Goal: Task Accomplishment & Management: Manage account settings

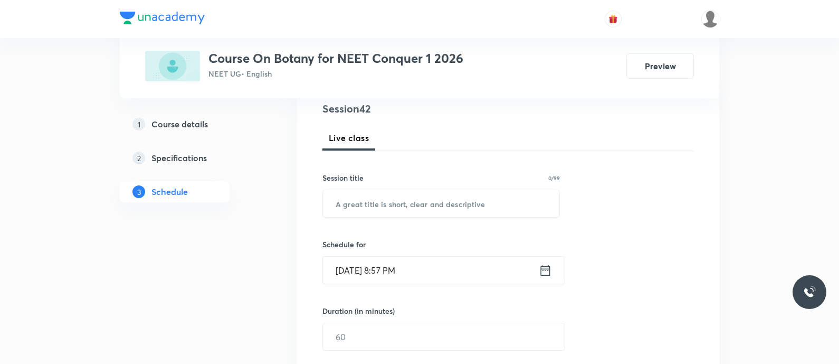
scroll to position [142, 0]
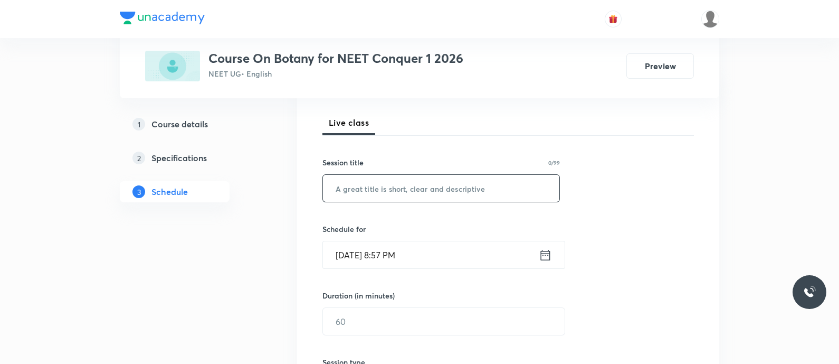
click at [356, 188] on input "text" at bounding box center [441, 188] width 236 height 27
paste input "Anatomy of flowering plants - Tissue System"
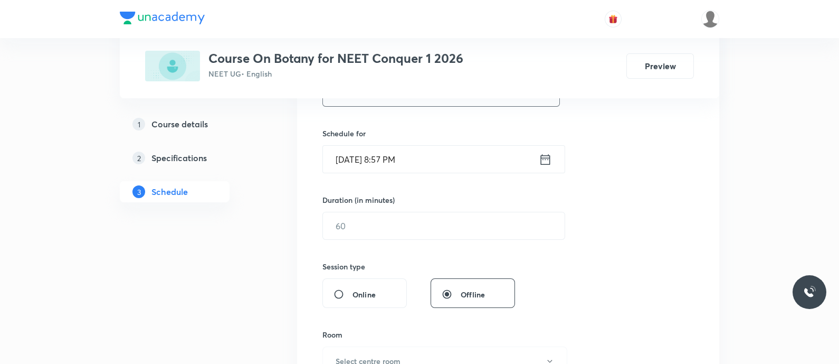
scroll to position [239, 0]
type input "Anatomy of Flowering Plants - Tissue System"
click at [537, 159] on input "Sep 5, 2025, 8:57 PM" at bounding box center [431, 158] width 216 height 27
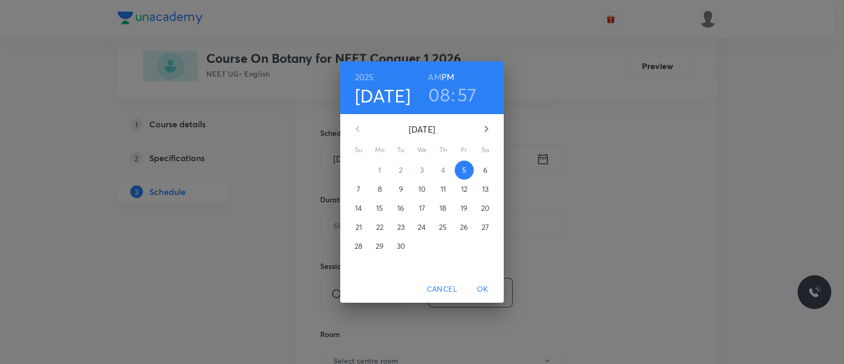
click at [485, 172] on p "6" at bounding box center [485, 170] width 4 height 11
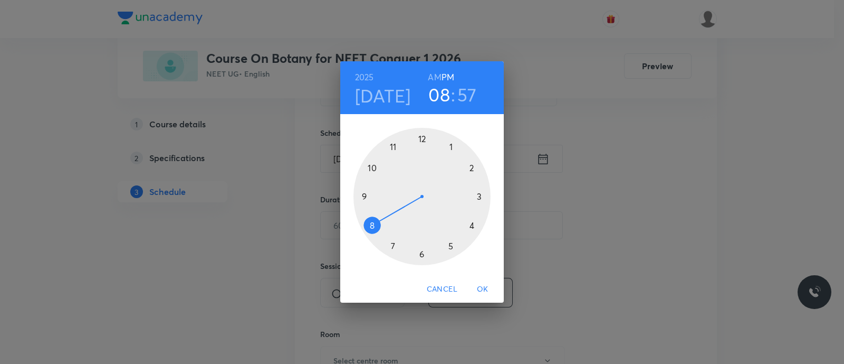
click at [437, 79] on h6 "AM" at bounding box center [434, 77] width 13 height 15
click at [372, 169] on div at bounding box center [422, 196] width 137 height 137
click at [422, 252] on div at bounding box center [422, 196] width 137 height 137
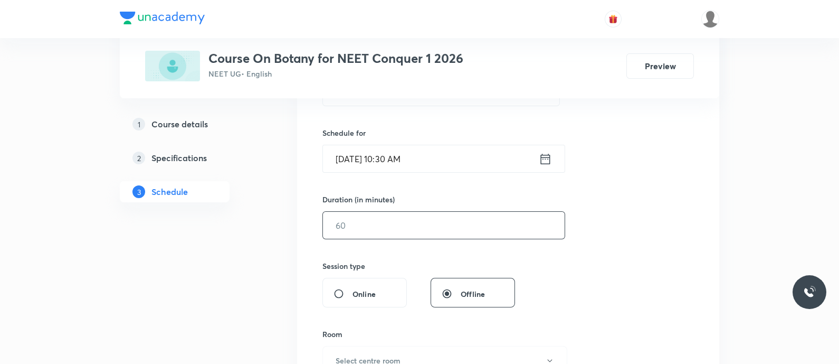
click at [384, 226] on input "text" at bounding box center [444, 225] width 242 height 27
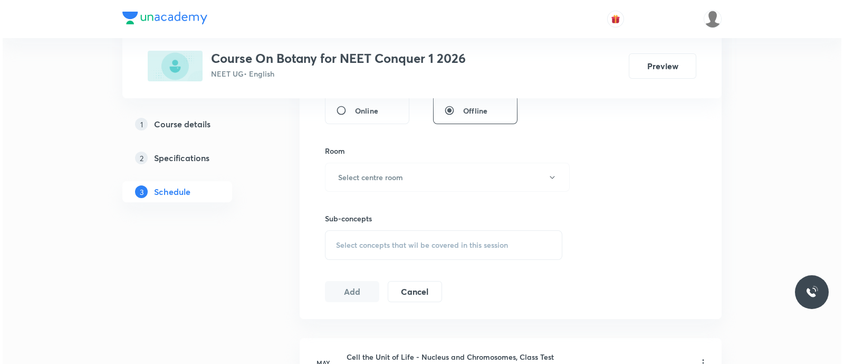
scroll to position [427, 0]
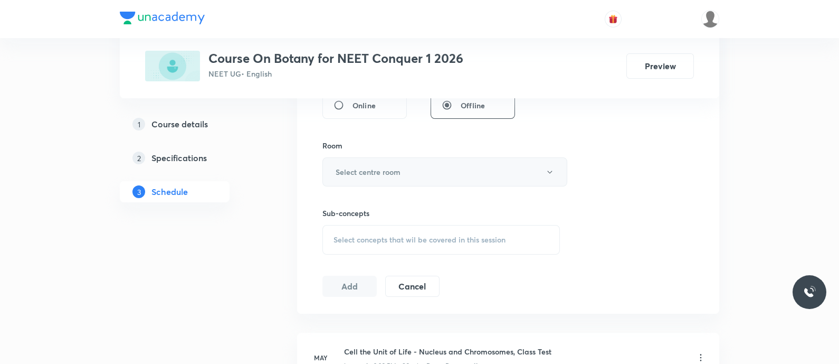
type input "90"
click at [374, 161] on button "Select centre room" at bounding box center [444, 171] width 245 height 29
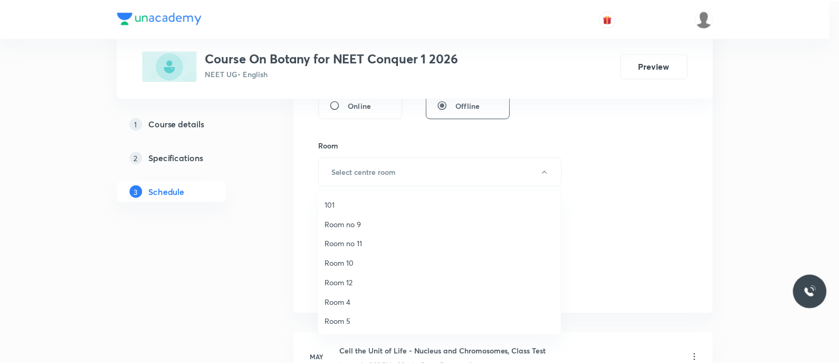
scroll to position [137, 0]
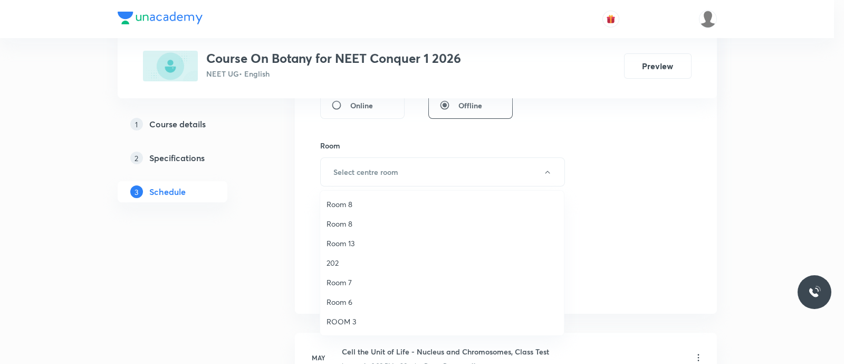
click at [350, 318] on span "ROOM 3" at bounding box center [442, 321] width 231 height 11
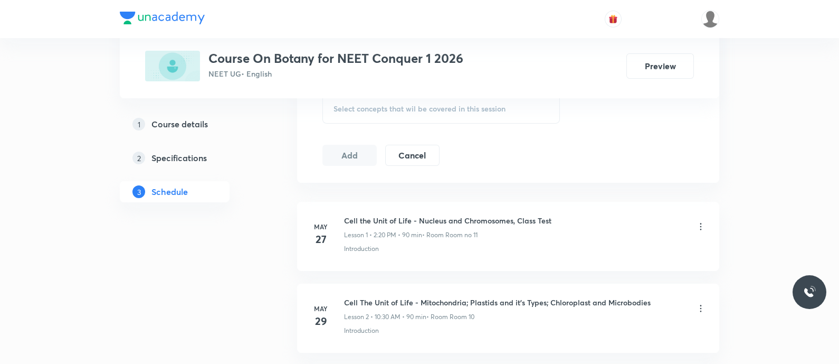
scroll to position [559, 0]
click at [356, 109] on span "Select concepts that wil be covered in this session" at bounding box center [420, 107] width 172 height 8
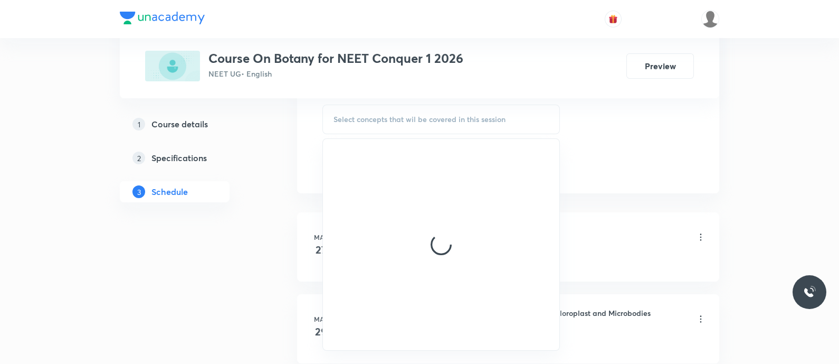
scroll to position [546, 0]
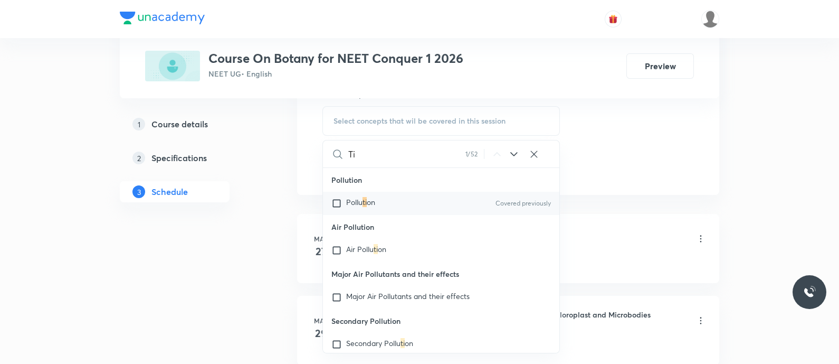
type input "T"
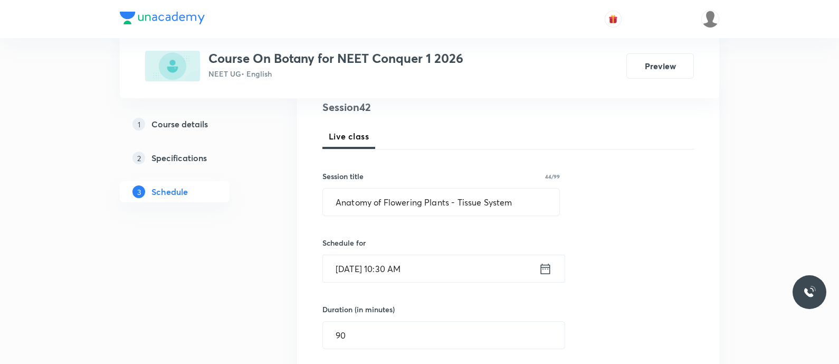
scroll to position [130, 0]
click at [347, 204] on input "Anatomy of Flowering Plants - Tissue System" at bounding box center [441, 200] width 236 height 27
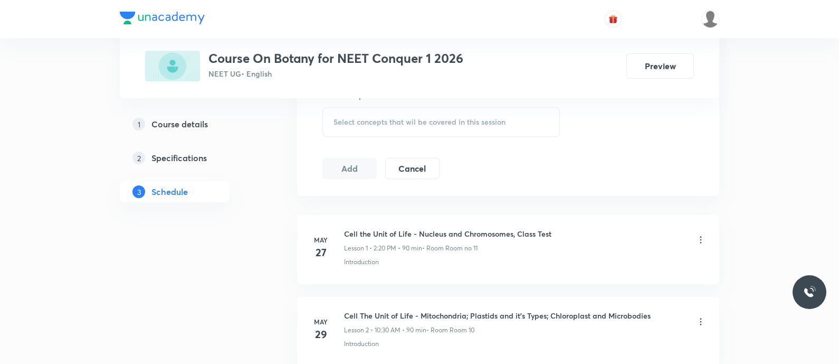
scroll to position [546, 0]
click at [336, 121] on span "Select concepts that wil be covered in this session" at bounding box center [420, 120] width 172 height 8
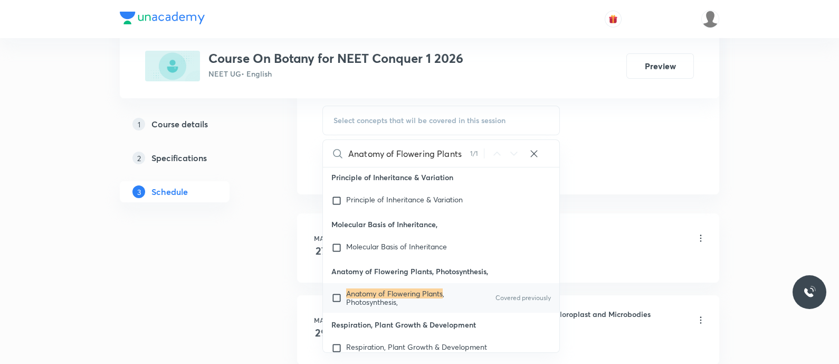
scroll to position [5211, 0]
type input "Anatomy of Flowering Plants"
click at [358, 298] on mark "Anatomy of Flowering Plants" at bounding box center [394, 293] width 97 height 10
checkbox input "true"
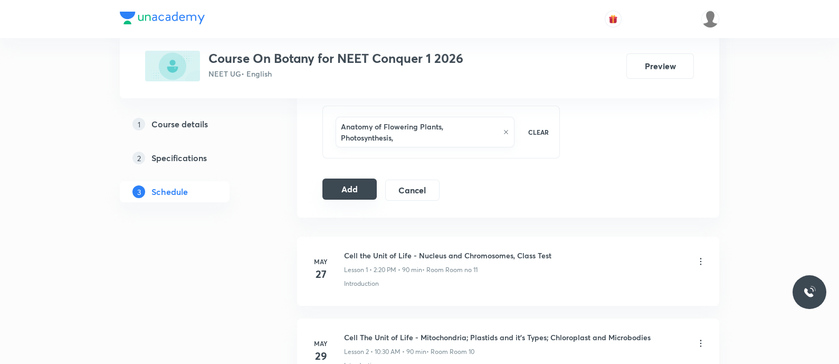
click at [354, 186] on button "Add" at bounding box center [349, 188] width 54 height 21
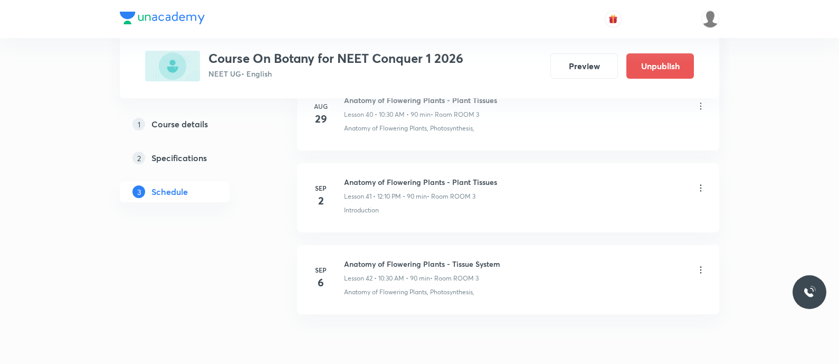
scroll to position [3424, 0]
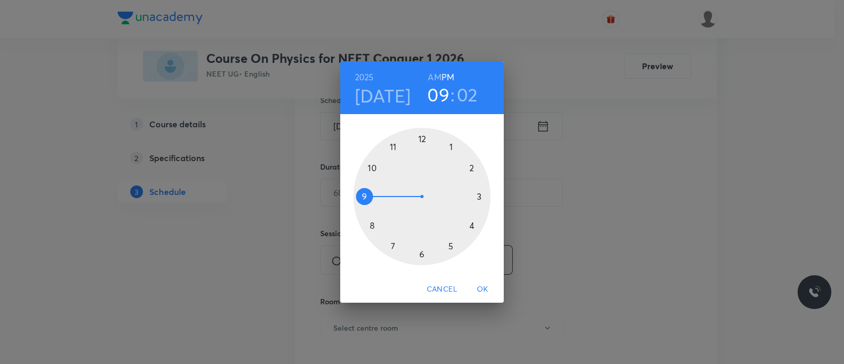
click at [421, 140] on div at bounding box center [422, 196] width 137 height 137
click at [471, 169] on div at bounding box center [422, 196] width 137 height 137
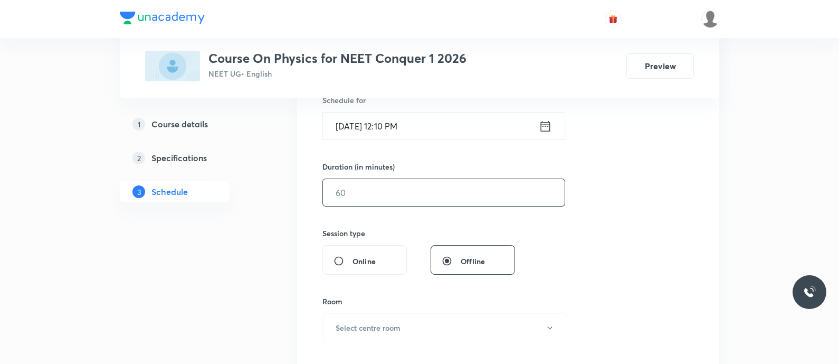
click at [446, 192] on input "text" at bounding box center [444, 192] width 242 height 27
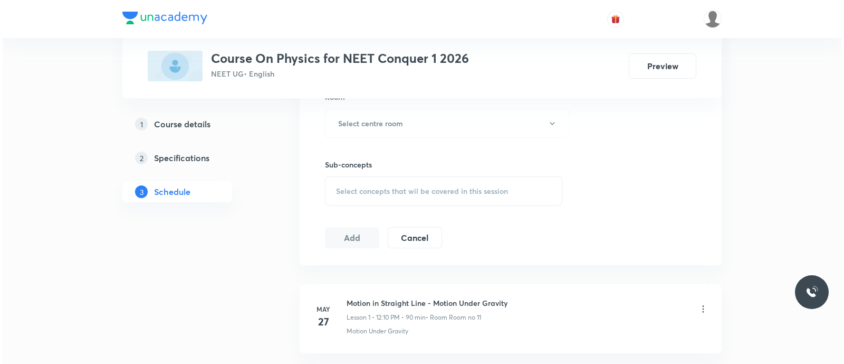
scroll to position [476, 0]
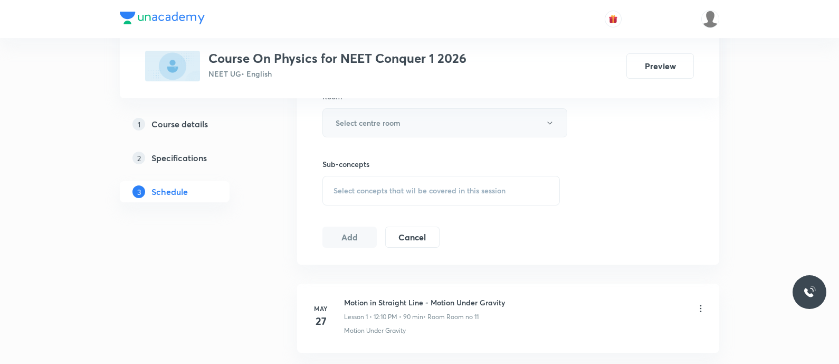
type input "90"
click at [384, 117] on h6 "Select centre room" at bounding box center [368, 122] width 65 height 11
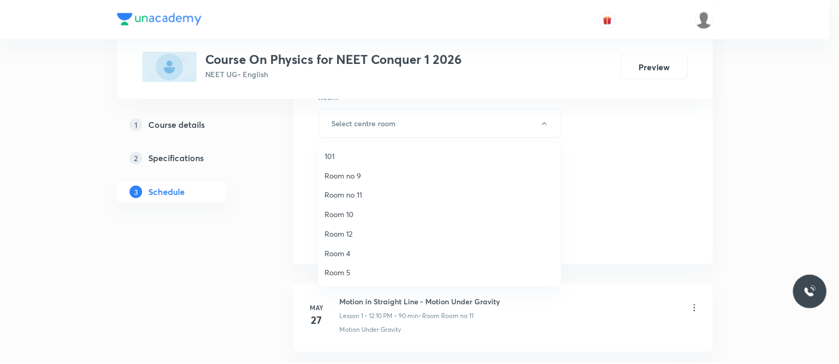
scroll to position [137, 0]
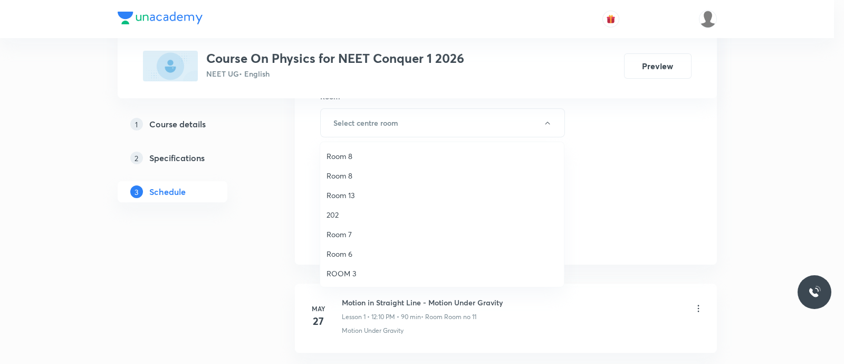
click at [356, 271] on span "ROOM 3" at bounding box center [442, 273] width 231 height 11
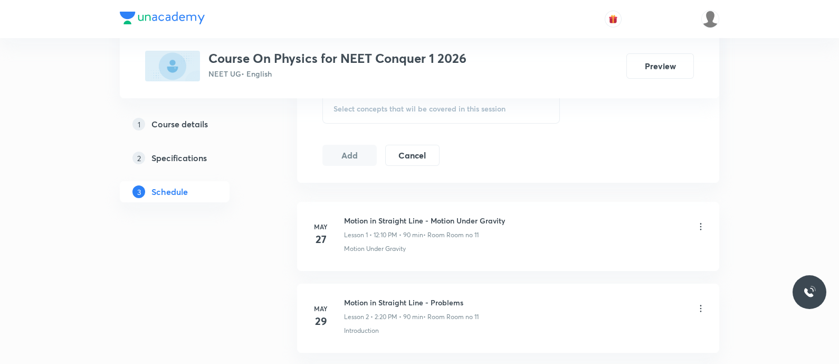
scroll to position [559, 0]
click at [353, 112] on div "Select concepts that wil be covered in this session" at bounding box center [440, 108] width 237 height 30
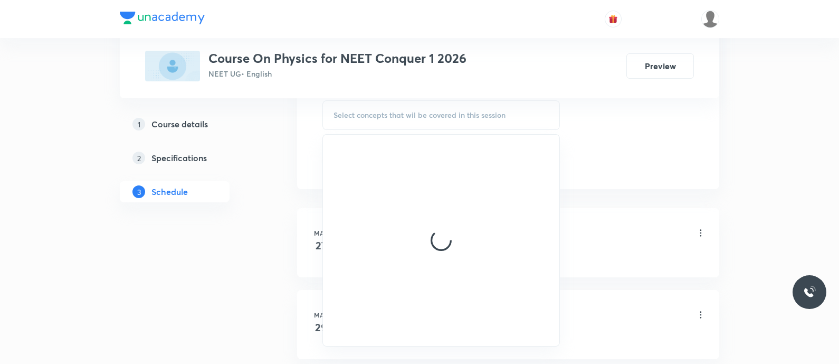
scroll to position [548, 0]
click at [369, 114] on span "Select concepts that wil be covered in this session" at bounding box center [420, 118] width 172 height 8
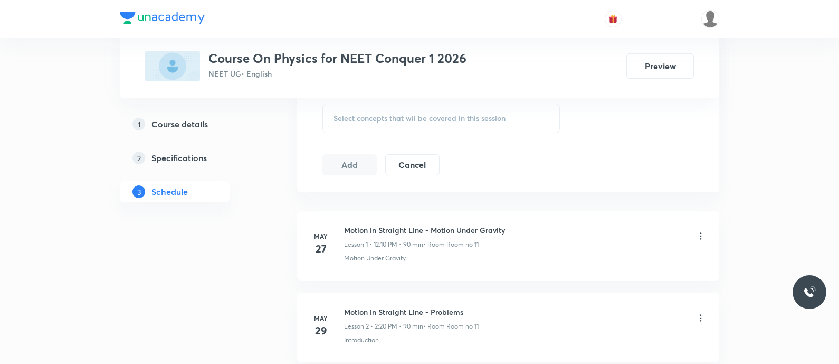
click at [364, 111] on div "Select concepts that wil be covered in this session" at bounding box center [440, 118] width 237 height 30
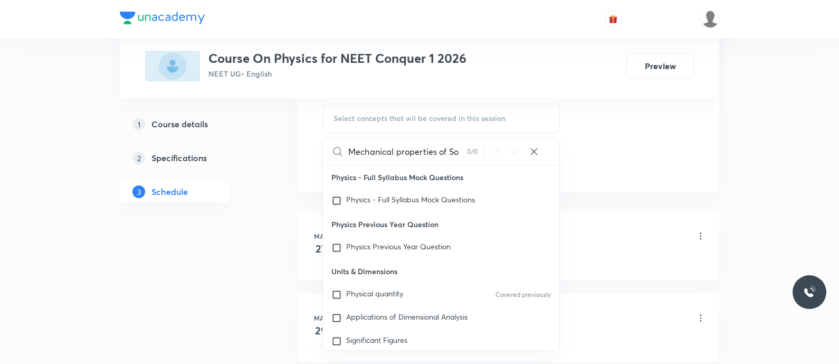
scroll to position [0, 0]
type input "Mechanical propertie"
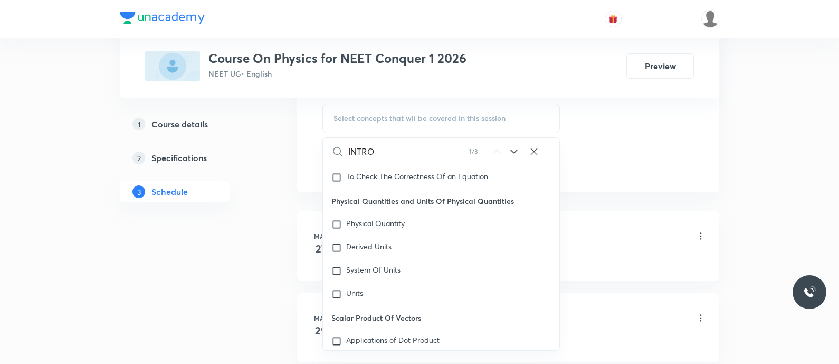
scroll to position [17795, 0]
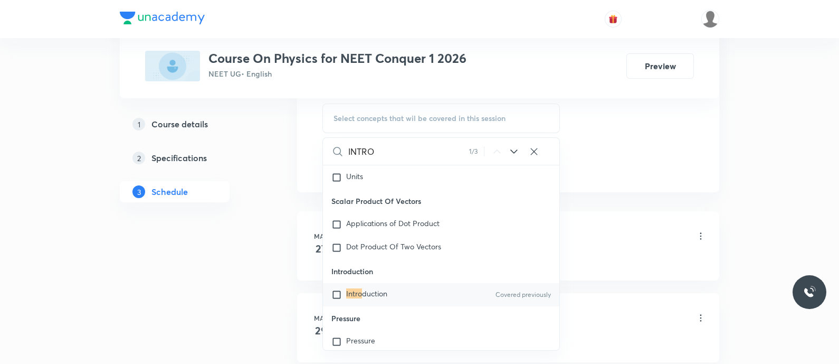
type input "INTRO"
click at [369, 298] on span "duction" at bounding box center [374, 293] width 25 height 10
checkbox input "true"
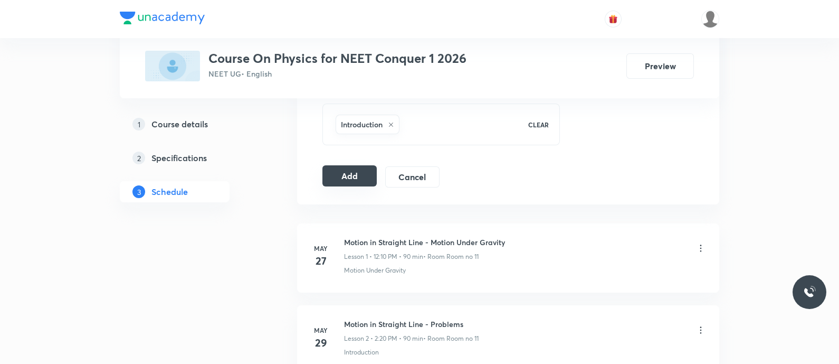
click at [351, 180] on button "Add" at bounding box center [349, 175] width 54 height 21
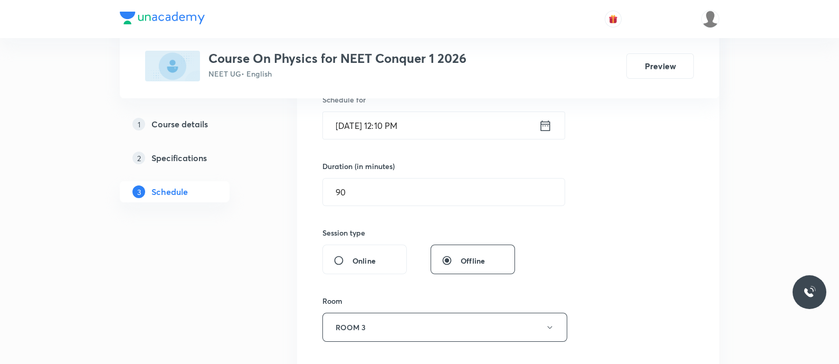
scroll to position [306, 0]
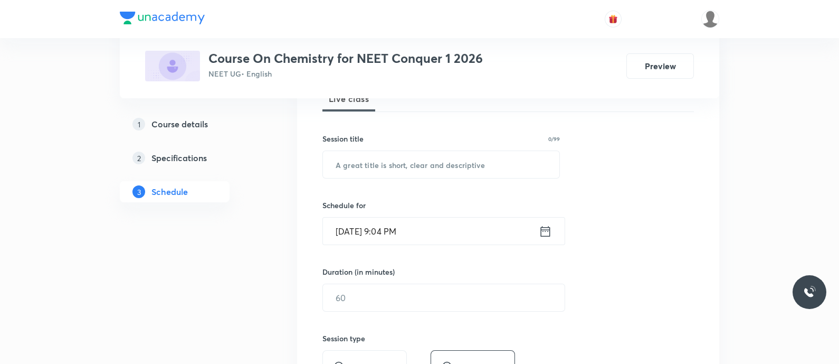
scroll to position [182, 0]
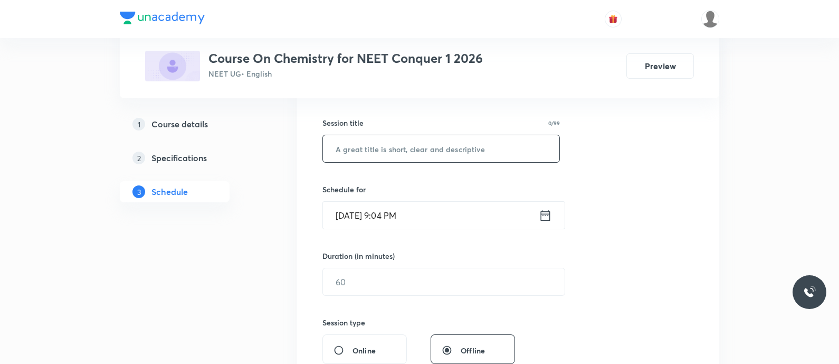
click at [354, 149] on input "text" at bounding box center [441, 148] width 236 height 27
paste input "Ionic equilibrium - Solubility product"
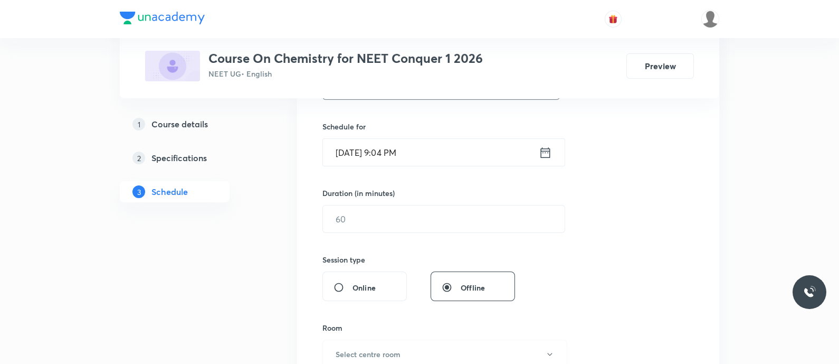
scroll to position [245, 0]
type input "Ionic Equilibrium - Solubility Product"
click at [544, 149] on icon at bounding box center [545, 152] width 13 height 15
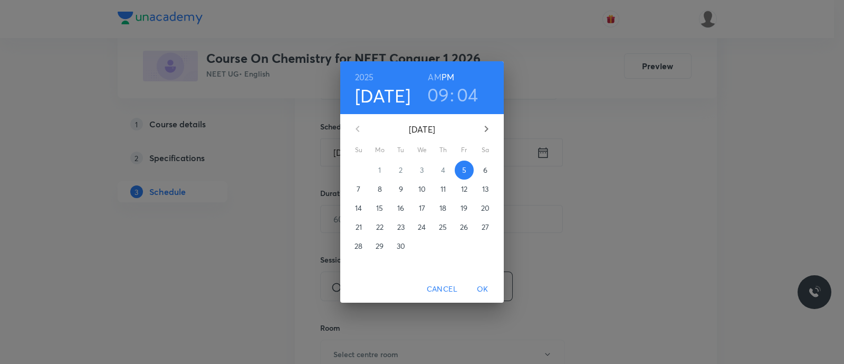
click at [482, 167] on span "6" at bounding box center [485, 170] width 19 height 11
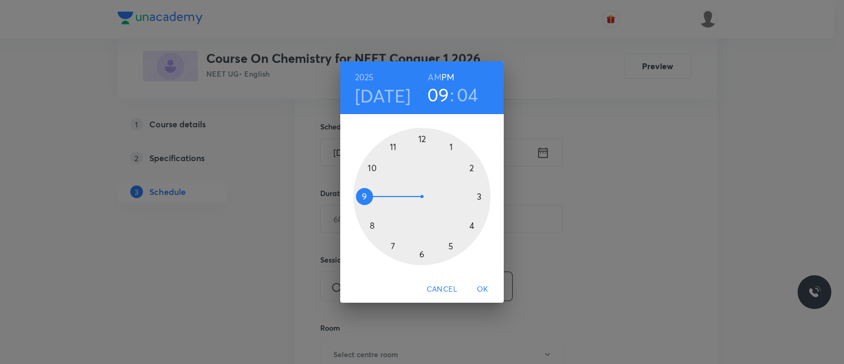
click at [470, 167] on div at bounding box center [422, 196] width 137 height 137
click at [472, 226] on div at bounding box center [422, 196] width 137 height 137
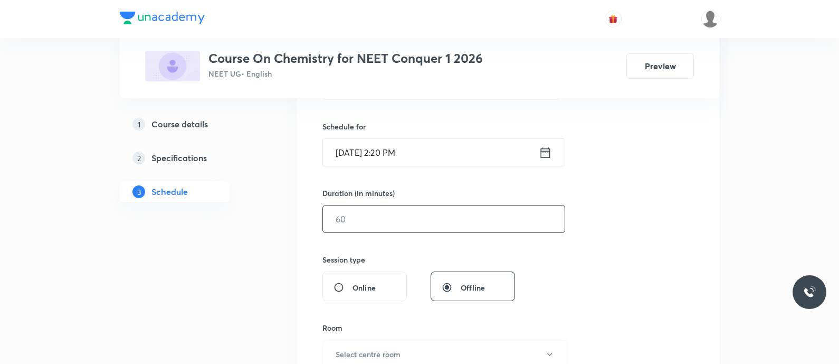
click at [389, 213] on input "text" at bounding box center [444, 218] width 242 height 27
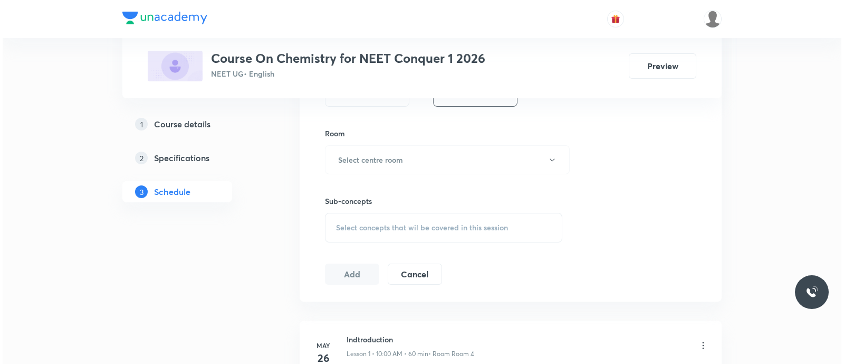
scroll to position [444, 0]
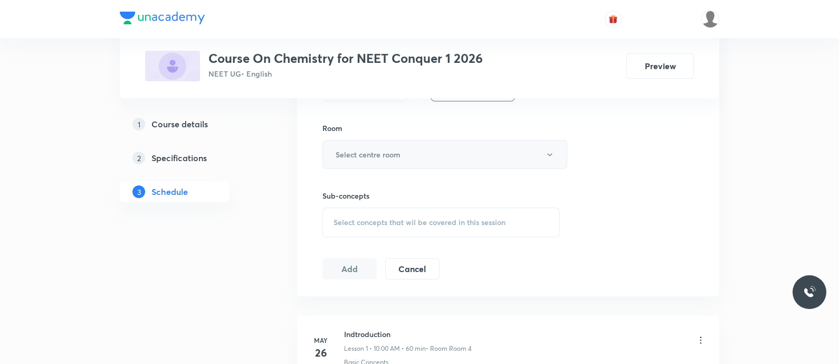
type input "90"
click at [361, 149] on h6 "Select centre room" at bounding box center [368, 154] width 65 height 11
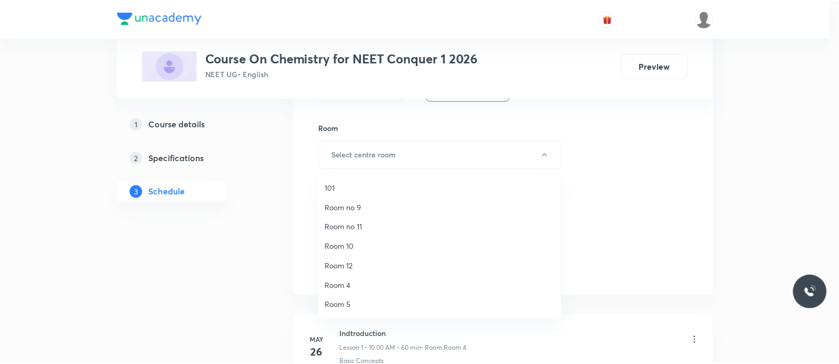
scroll to position [137, 0]
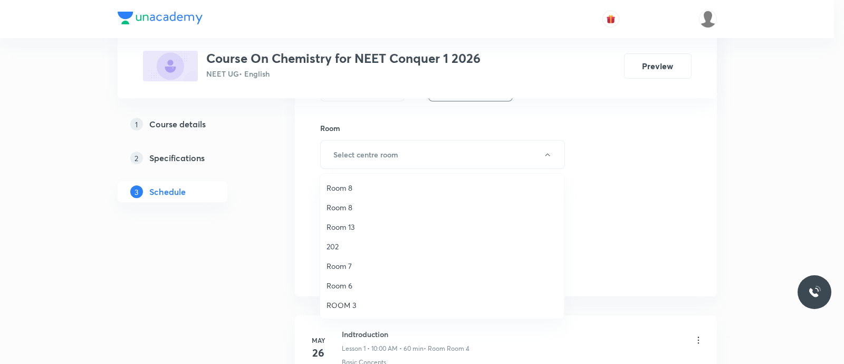
click at [349, 302] on span "ROOM 3" at bounding box center [442, 304] width 231 height 11
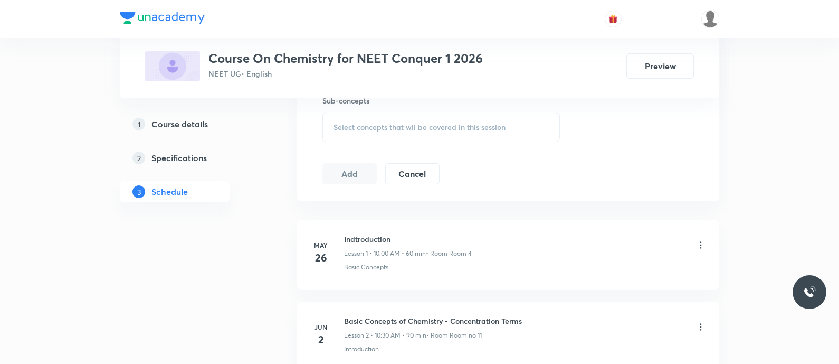
scroll to position [541, 0]
click at [372, 126] on span "Select concepts that wil be covered in this session" at bounding box center [420, 125] width 172 height 8
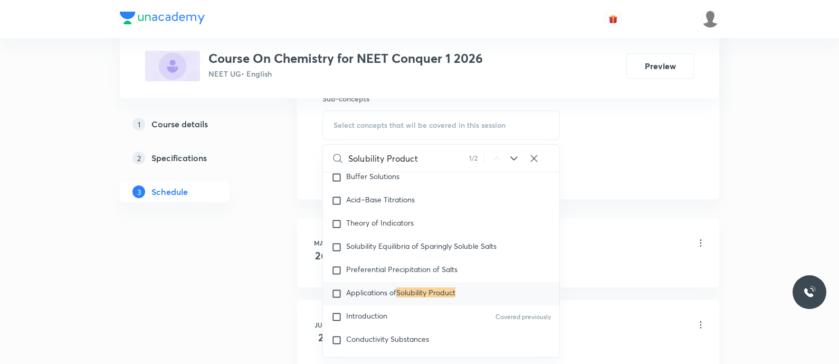
scroll to position [3308, 0]
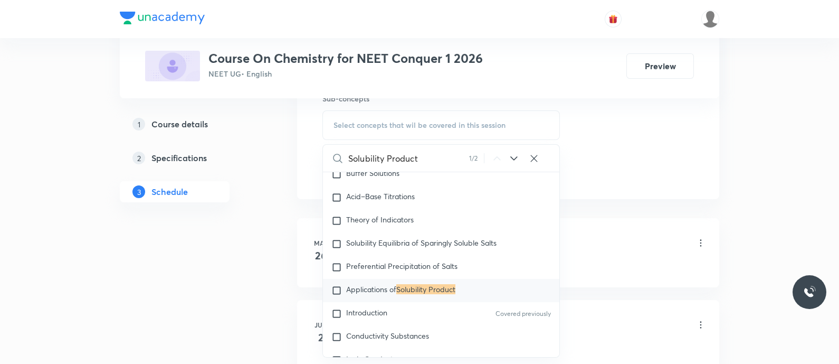
type input "Solubility Product"
click at [512, 155] on icon at bounding box center [514, 158] width 13 height 13
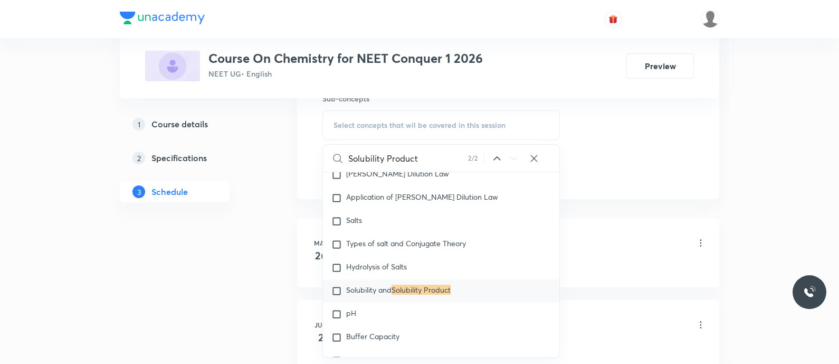
scroll to position [3540, 0]
click at [350, 294] on span "Solubility and" at bounding box center [368, 289] width 45 height 10
checkbox input "true"
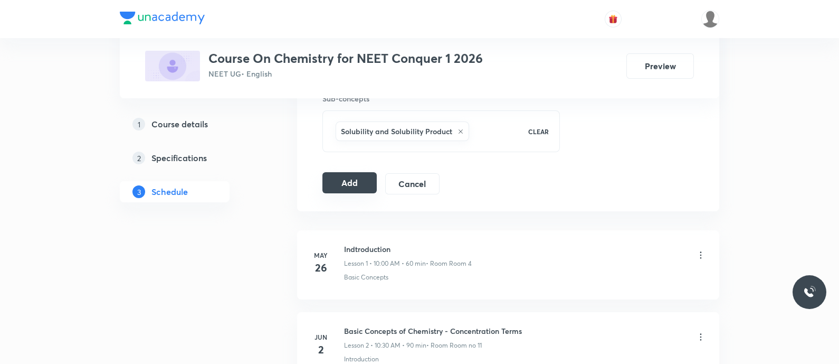
click at [354, 181] on button "Add" at bounding box center [349, 182] width 54 height 21
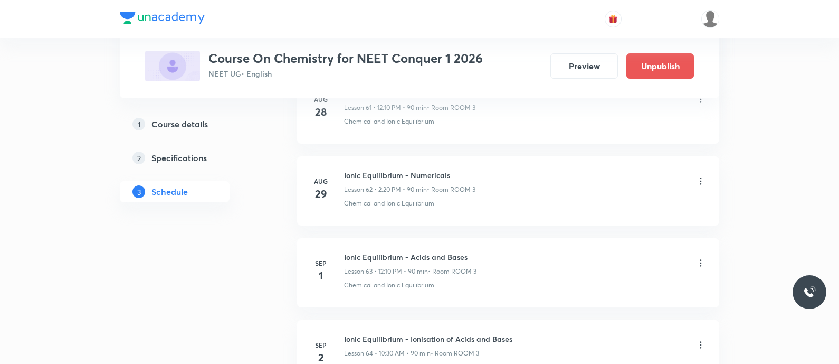
scroll to position [5464, 0]
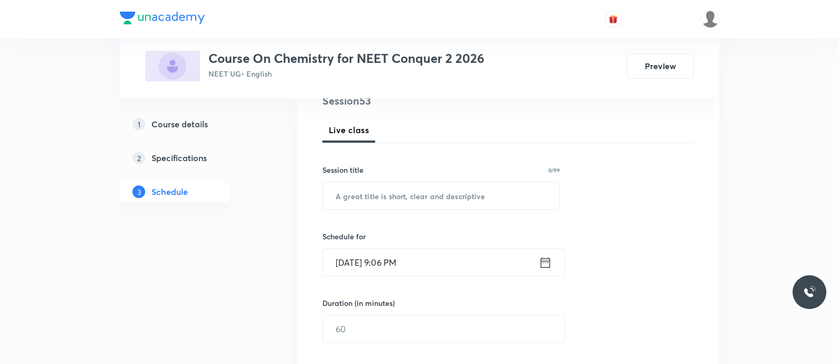
scroll to position [153, 0]
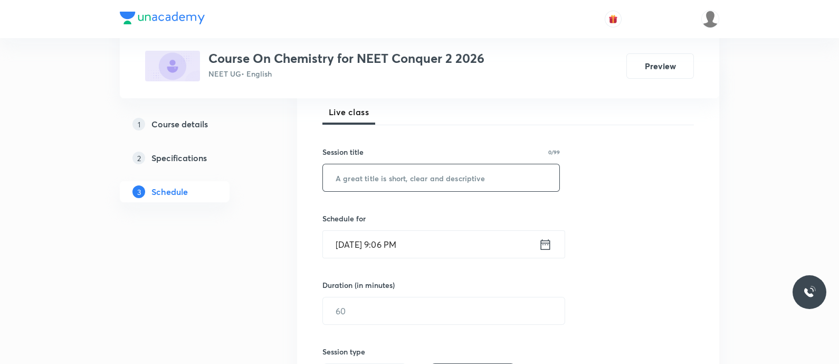
click at [377, 168] on input "text" at bounding box center [441, 177] width 236 height 27
paste input "Ionic equilibrium - Solubility product"
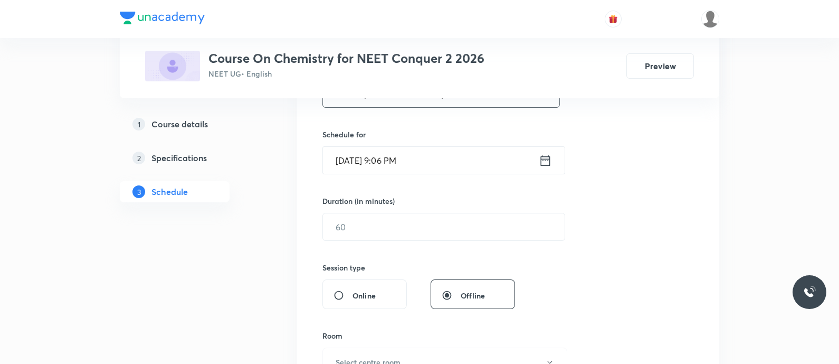
scroll to position [250, 0]
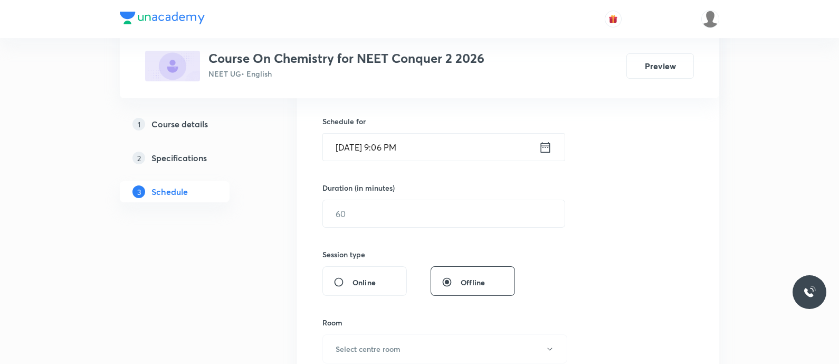
type input "Ionic Equilibrium - Solubility Product"
click at [537, 145] on input "[DATE] 9:06 PM" at bounding box center [431, 147] width 216 height 27
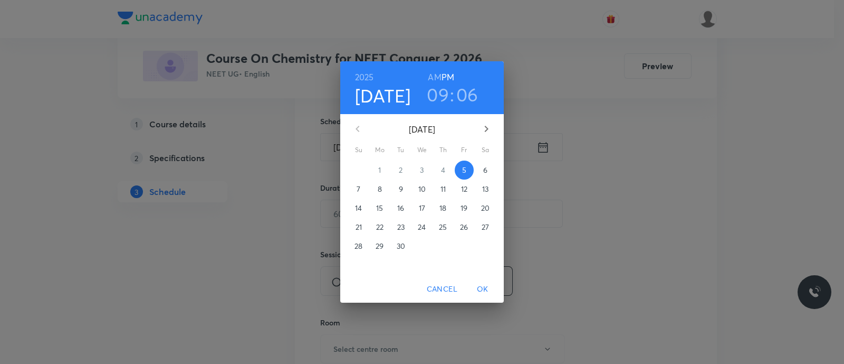
click at [483, 169] on p "6" at bounding box center [485, 170] width 4 height 11
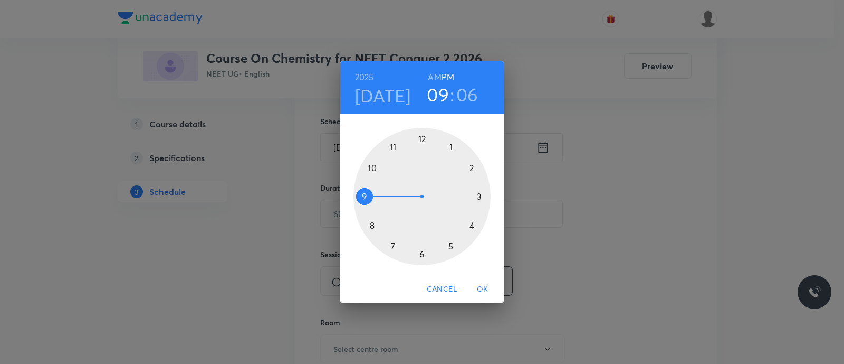
click at [437, 78] on h6 "AM" at bounding box center [434, 77] width 13 height 15
click at [373, 168] on div at bounding box center [422, 196] width 137 height 137
click at [422, 255] on div at bounding box center [422, 196] width 137 height 137
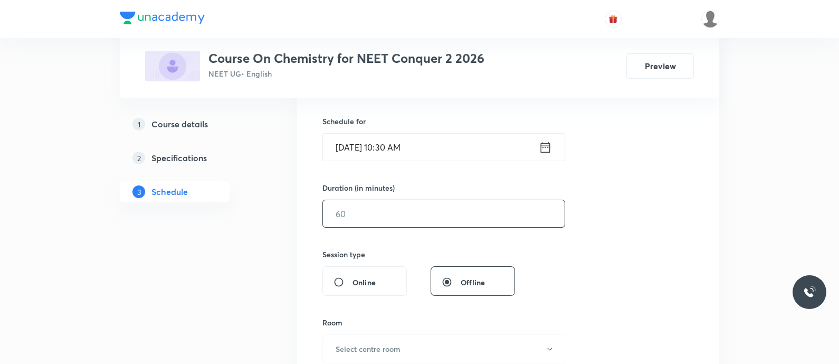
click at [372, 212] on input "text" at bounding box center [444, 213] width 242 height 27
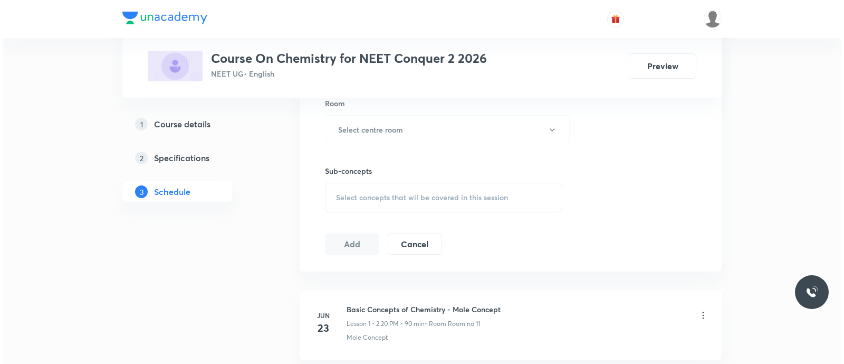
scroll to position [471, 0]
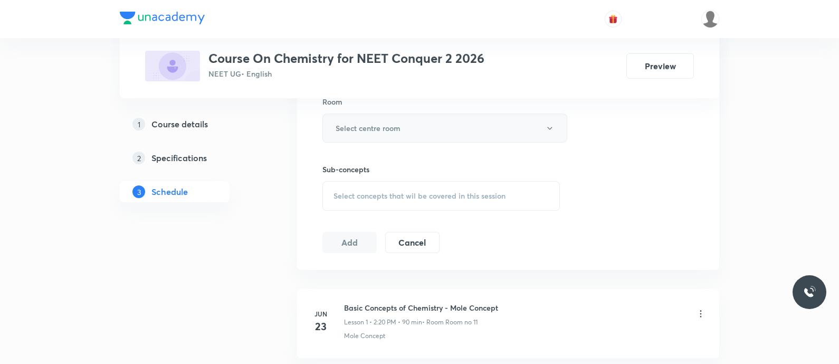
type input "90"
click at [367, 126] on h6 "Select centre room" at bounding box center [368, 127] width 65 height 11
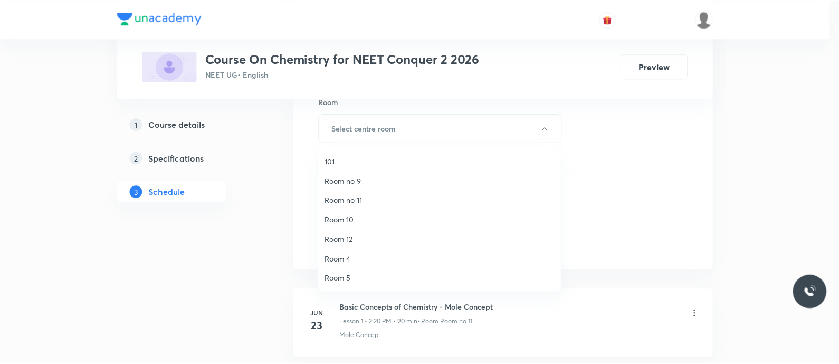
scroll to position [137, 0]
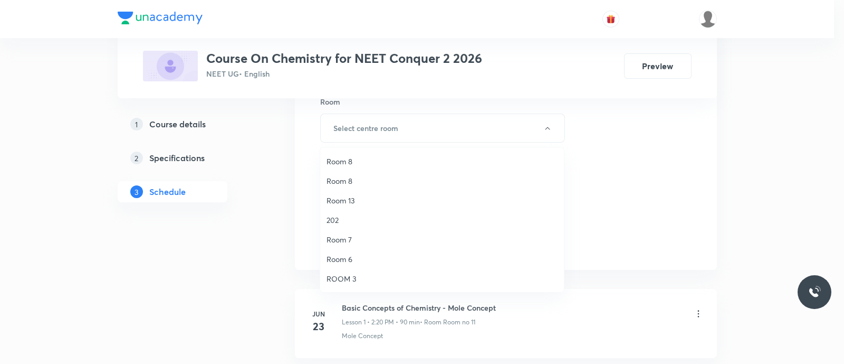
click at [351, 236] on span "Room 7" at bounding box center [442, 239] width 231 height 11
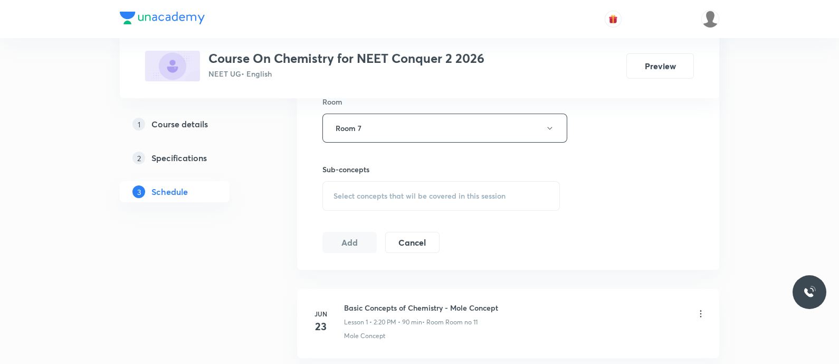
click at [471, 192] on span "Select concepts that wil be covered in this session" at bounding box center [420, 196] width 172 height 8
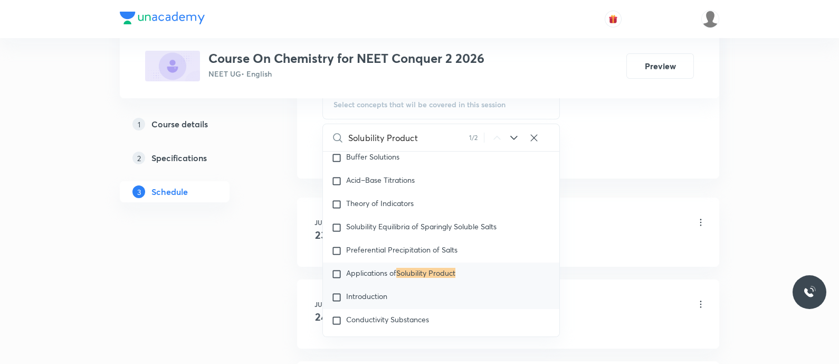
scroll to position [3406, 0]
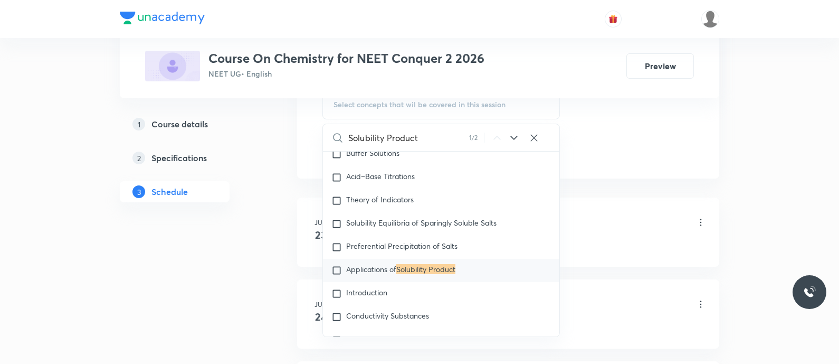
type input "Solubility Product"
click at [369, 275] on p "Applications of Solubility Product" at bounding box center [400, 270] width 109 height 11
checkbox input "true"
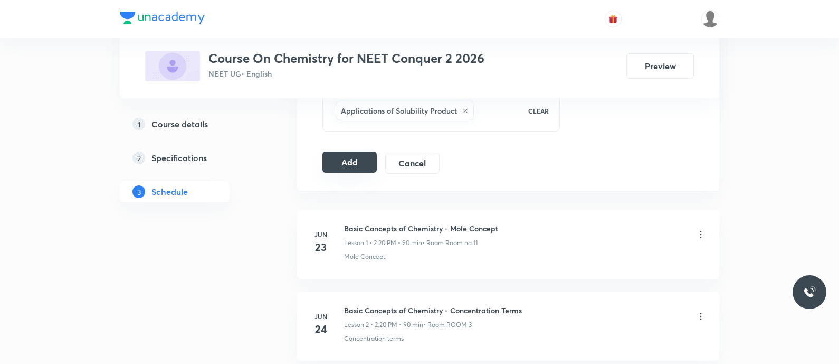
click at [357, 157] on button "Add" at bounding box center [349, 161] width 54 height 21
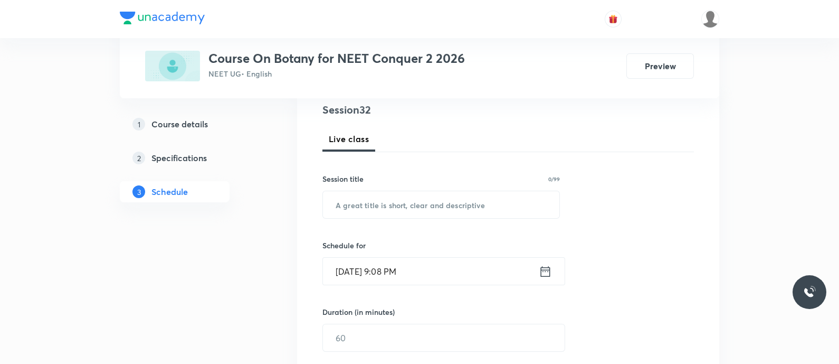
scroll to position [126, 0]
click at [364, 201] on input "text" at bounding box center [441, 204] width 236 height 27
paste input "Anatomy of flowering plants - Plant Tissues"
type input "Anatomy of Flowering Plants - Plant Tissues"
click at [544, 270] on icon at bounding box center [545, 271] width 13 height 15
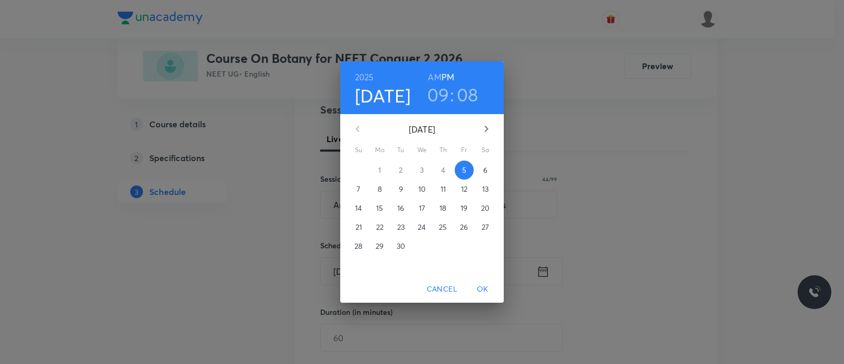
click at [485, 168] on p "6" at bounding box center [485, 170] width 4 height 11
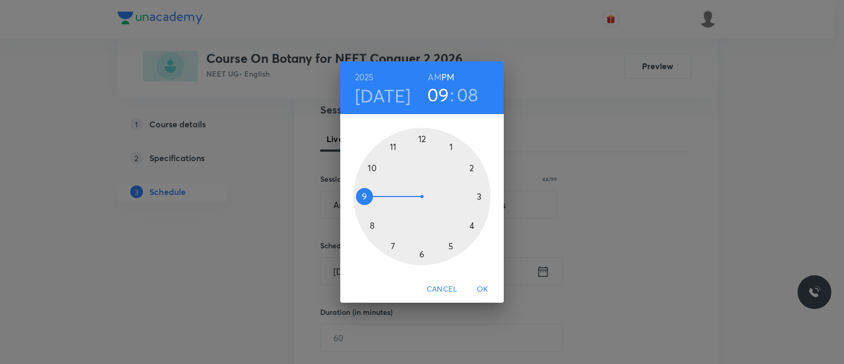
click at [424, 139] on div at bounding box center [422, 196] width 137 height 137
click at [474, 168] on div at bounding box center [422, 196] width 137 height 137
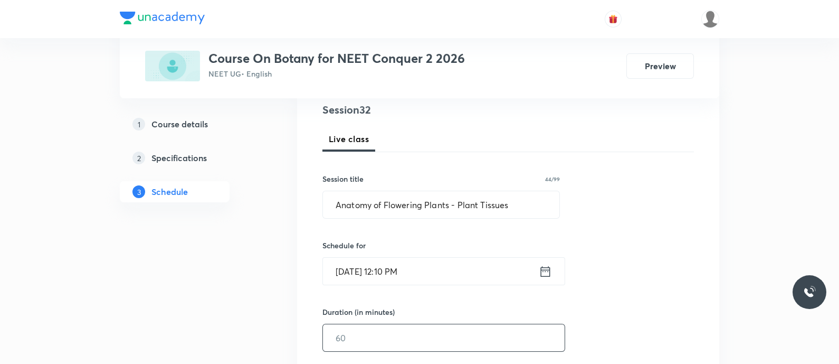
click at [377, 331] on input "text" at bounding box center [444, 337] width 242 height 27
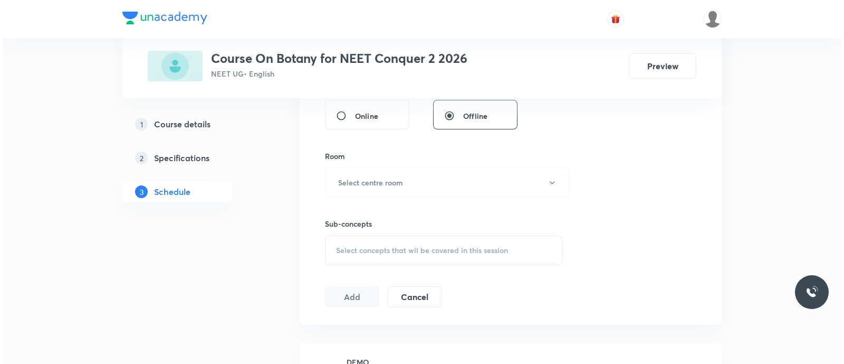
scroll to position [416, 0]
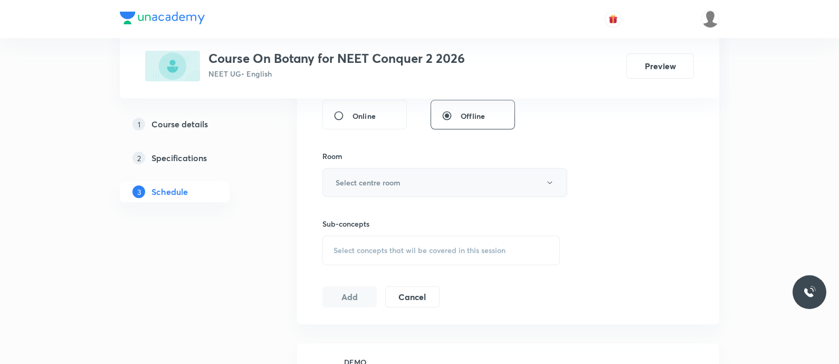
type input "90"
click at [358, 186] on h6 "Select centre room" at bounding box center [368, 182] width 65 height 11
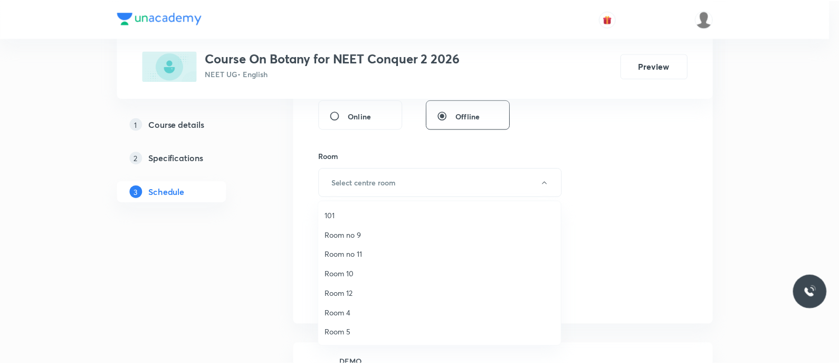
scroll to position [137, 0]
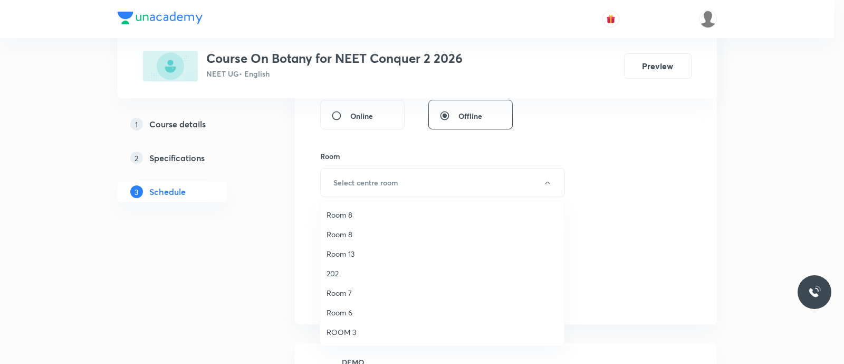
click at [346, 292] on span "Room 7" at bounding box center [442, 292] width 231 height 11
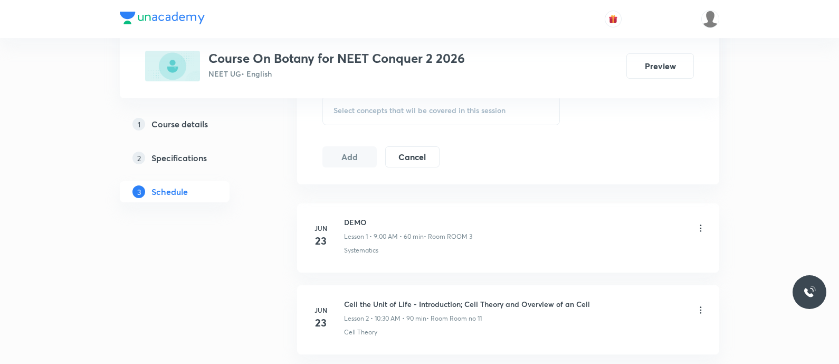
scroll to position [557, 0]
click at [340, 115] on div "Select concepts that wil be covered in this session" at bounding box center [440, 110] width 237 height 30
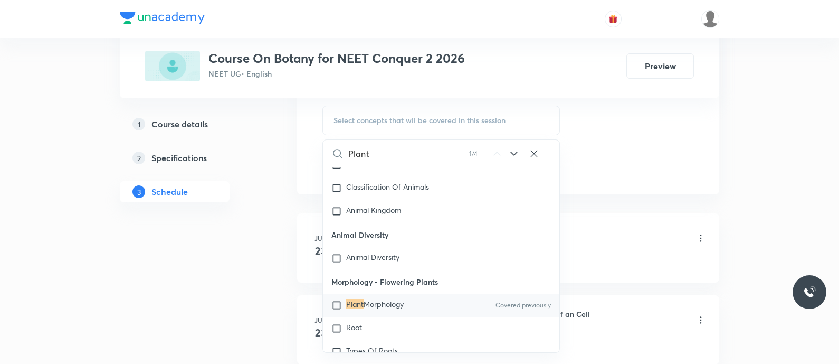
scroll to position [831, 0]
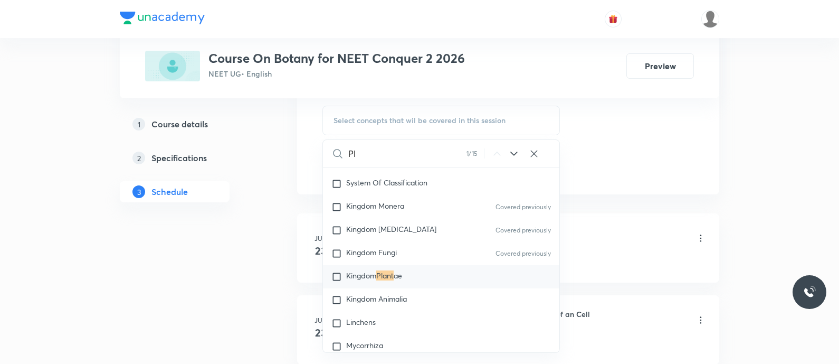
type input "P"
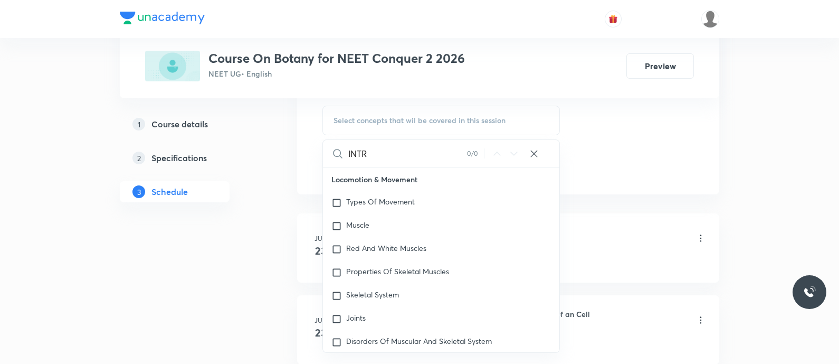
scroll to position [4915, 0]
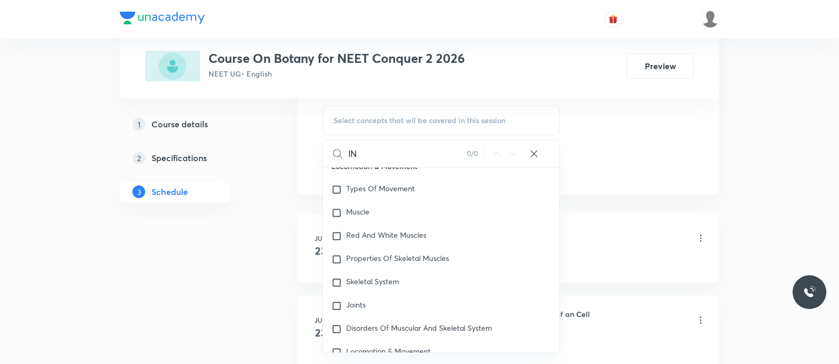
type input "I"
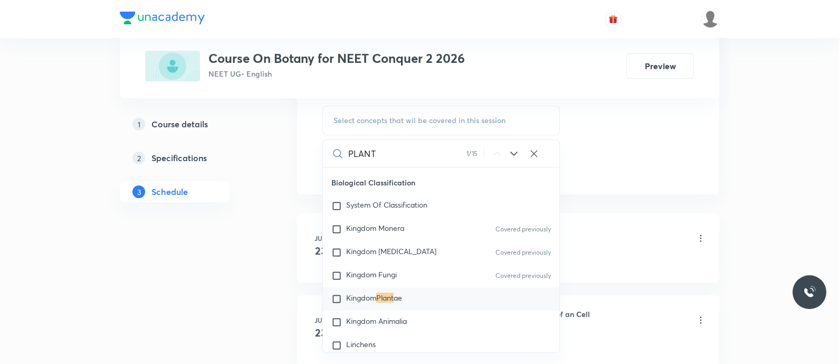
scroll to position [366, 0]
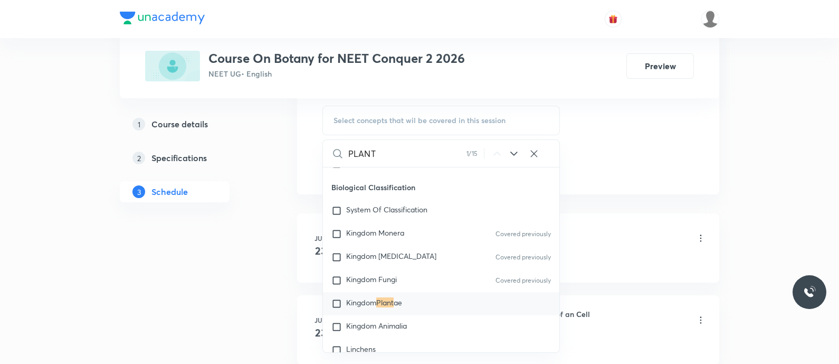
type input "PLANT"
click at [422, 301] on div "Kingdom Plant ae" at bounding box center [441, 303] width 236 height 23
checkbox input "true"
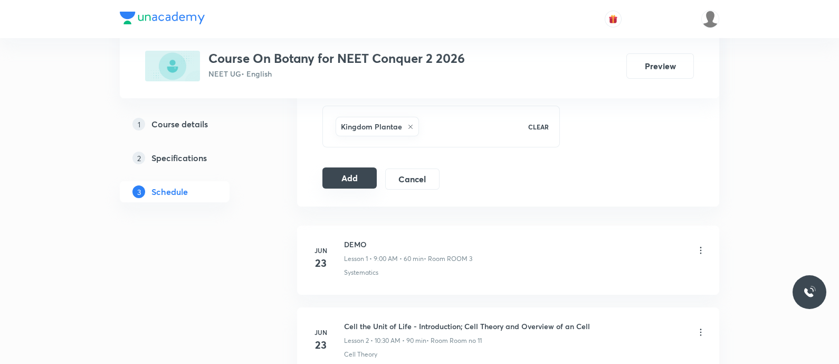
click at [348, 176] on button "Add" at bounding box center [349, 177] width 54 height 21
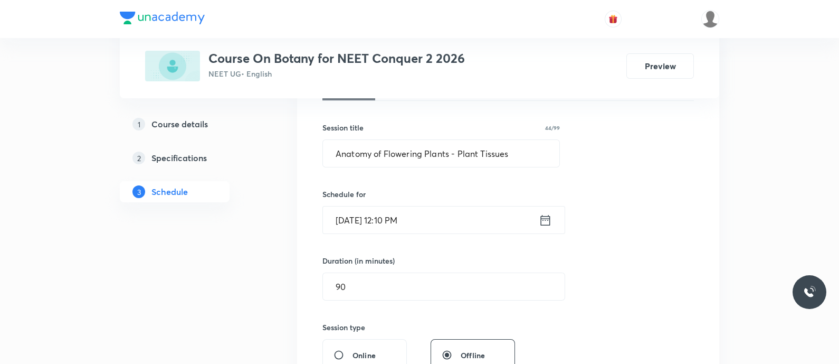
scroll to position [176, 0]
click at [348, 176] on div "Session 32 Live class Session title 44/99 Anatomy of Flowering Plants - Plant T…" at bounding box center [507, 306] width 371 height 508
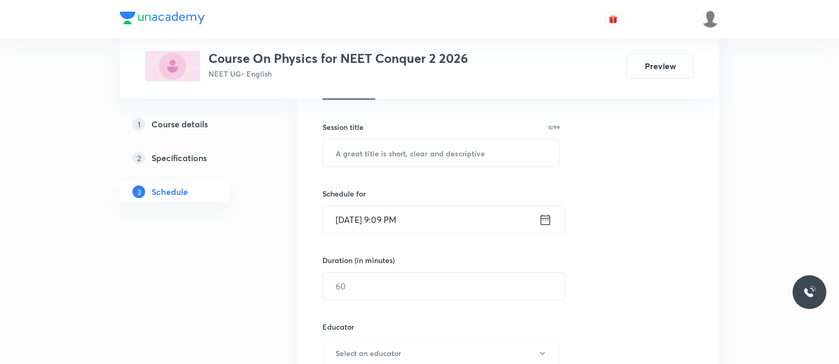
scroll to position [182, 0]
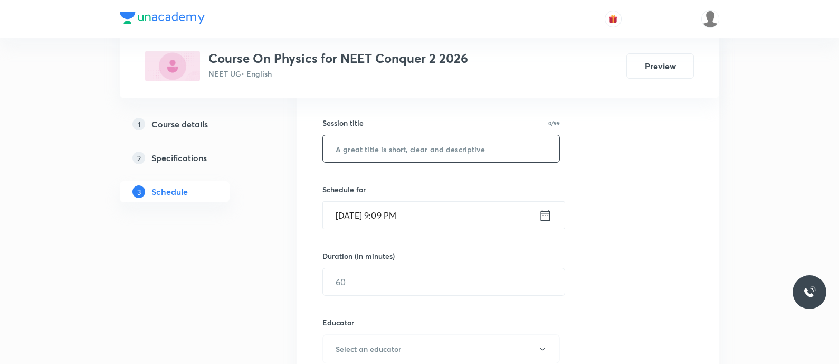
click at [374, 149] on input "text" at bounding box center [441, 148] width 236 height 27
paste input "Mechanical properties of solids - Young's, Rigidity and Bulk Modulii"
type input "Mechanical properties of Solids - Young's, Rigidity and Bulk Modulii"
click at [547, 212] on icon at bounding box center [545, 215] width 13 height 15
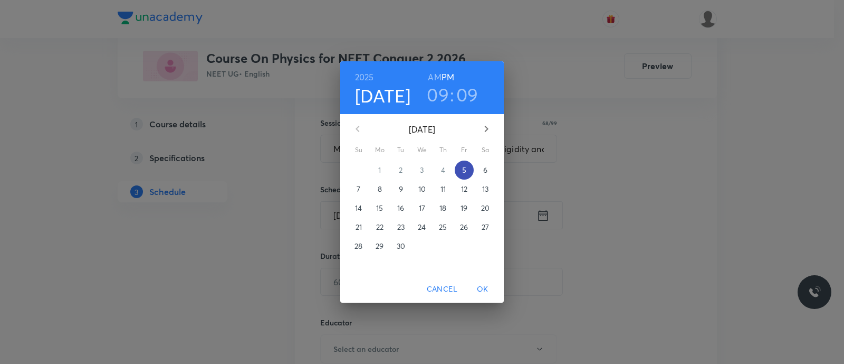
click at [459, 164] on button "5" at bounding box center [464, 169] width 19 height 19
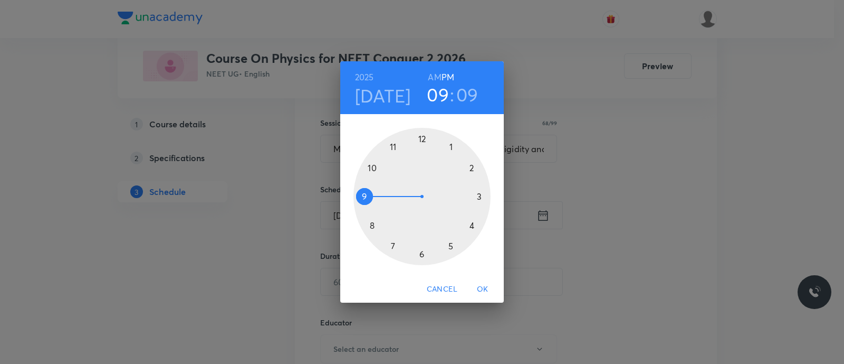
click at [421, 255] on div at bounding box center [422, 196] width 137 height 137
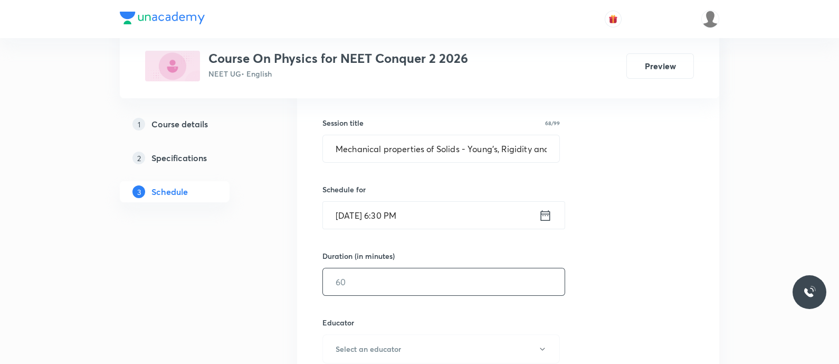
click at [440, 289] on input "text" at bounding box center [444, 281] width 242 height 27
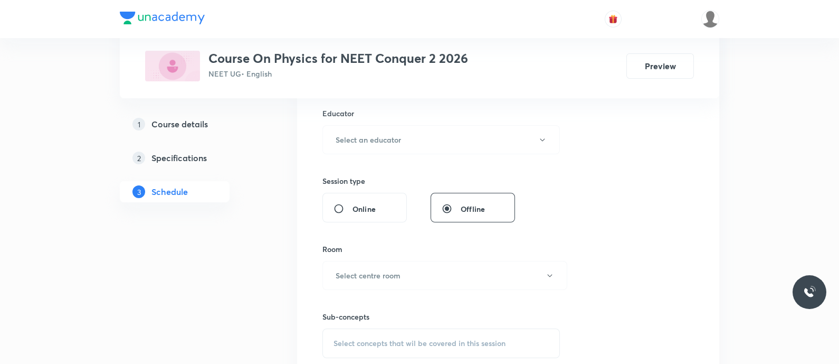
scroll to position [392, 0]
type input "90"
click at [377, 138] on h6 "Select an educator" at bounding box center [368, 139] width 65 height 11
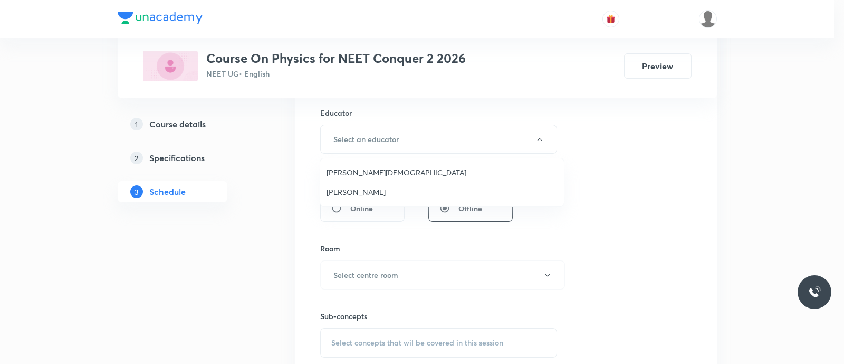
click at [335, 186] on span "[PERSON_NAME]" at bounding box center [442, 191] width 231 height 11
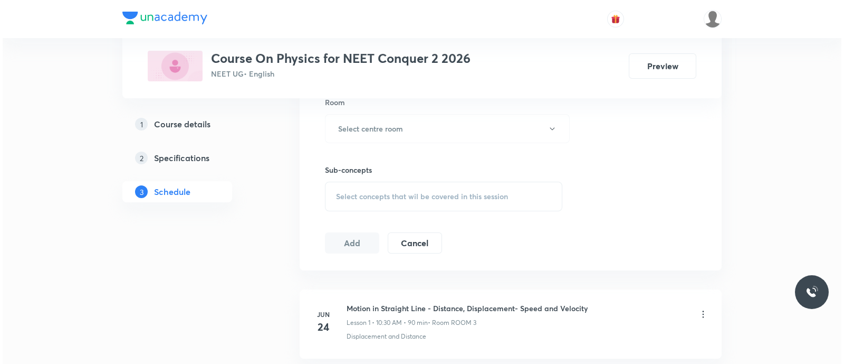
scroll to position [539, 0]
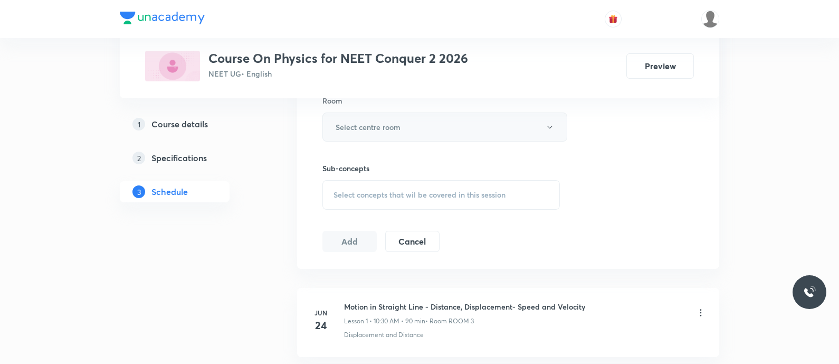
click at [365, 127] on h6 "Select centre room" at bounding box center [368, 126] width 65 height 11
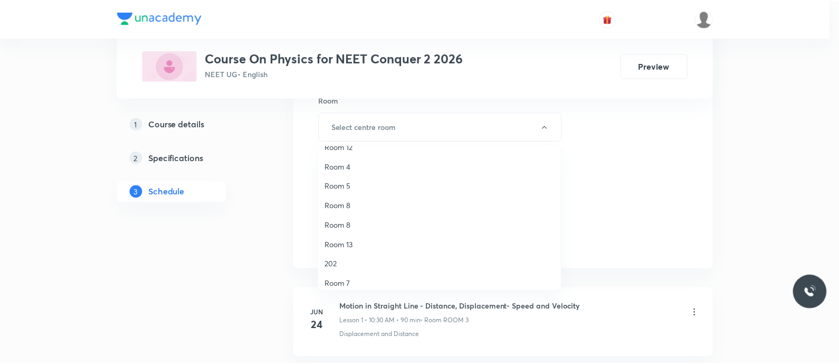
scroll to position [137, 0]
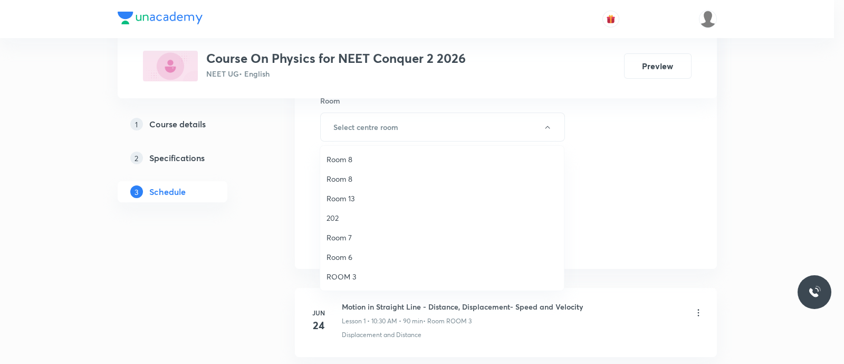
click at [354, 237] on span "Room 7" at bounding box center [442, 237] width 231 height 11
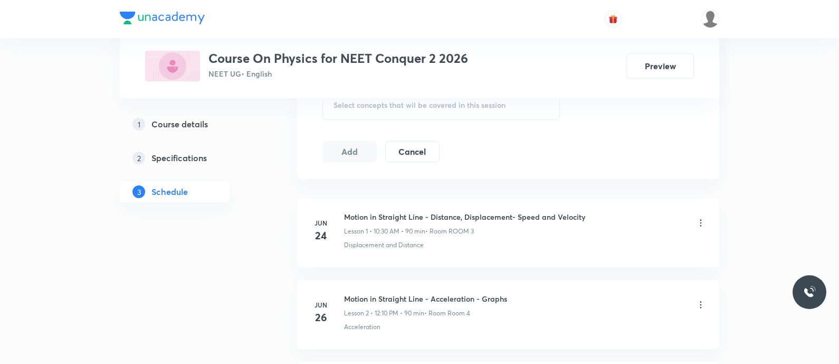
scroll to position [630, 0]
click at [366, 104] on span "Select concepts that wil be covered in this session" at bounding box center [420, 104] width 172 height 8
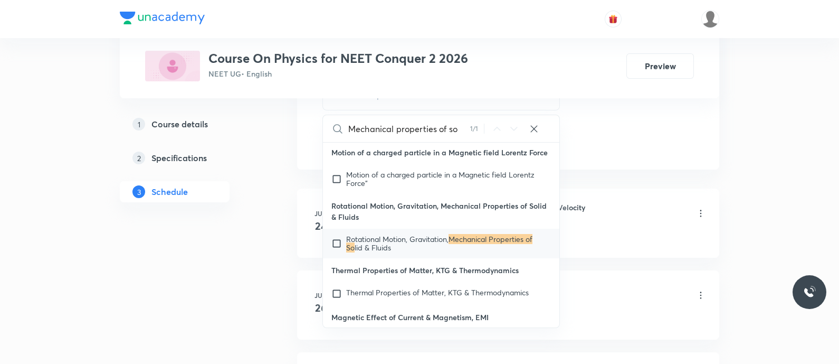
scroll to position [30586, 0]
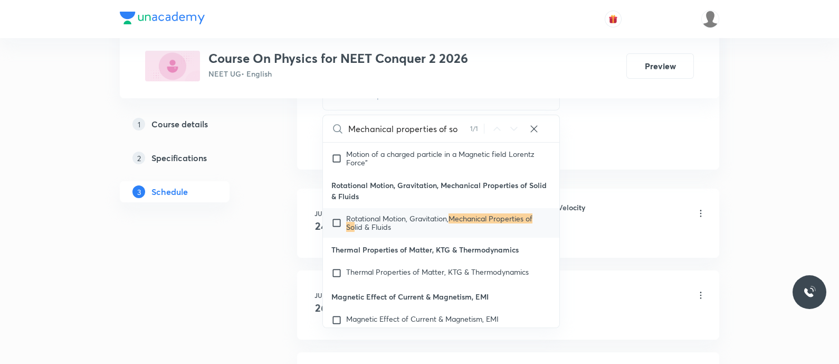
type input "Mechanical properties of so"
click at [353, 232] on mark "Mechanical Properties of So" at bounding box center [439, 222] width 186 height 18
checkbox input "true"
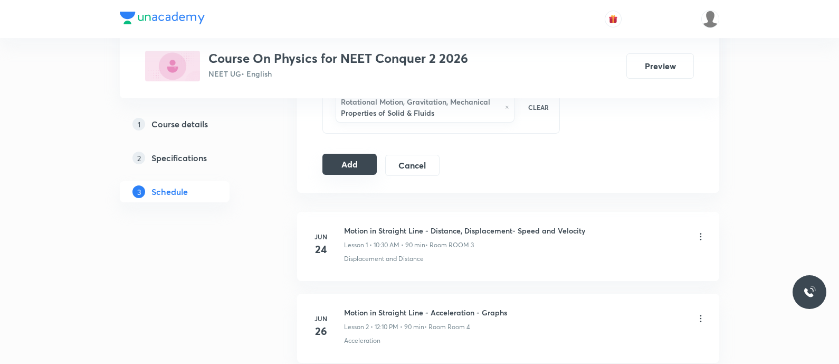
click at [345, 156] on button "Add" at bounding box center [349, 164] width 54 height 21
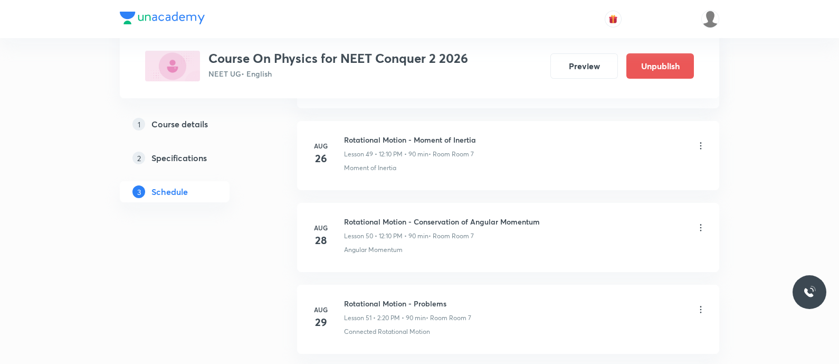
scroll to position [4567, 0]
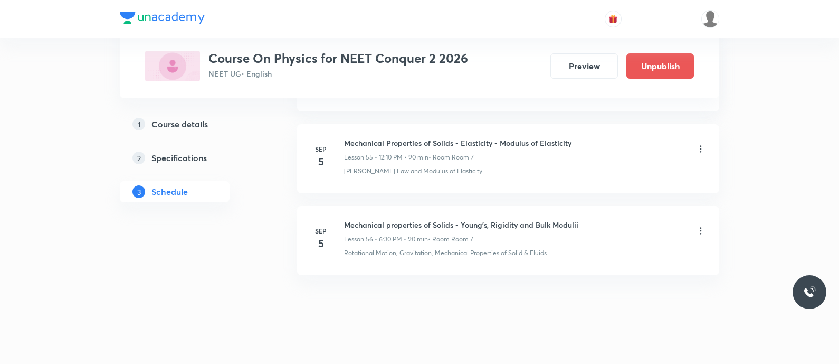
click at [703, 225] on icon at bounding box center [701, 230] width 11 height 11
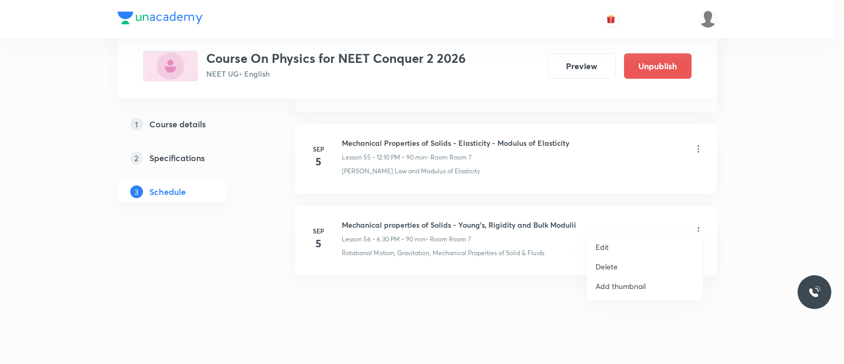
click at [605, 244] on p "Edit" at bounding box center [602, 246] width 13 height 11
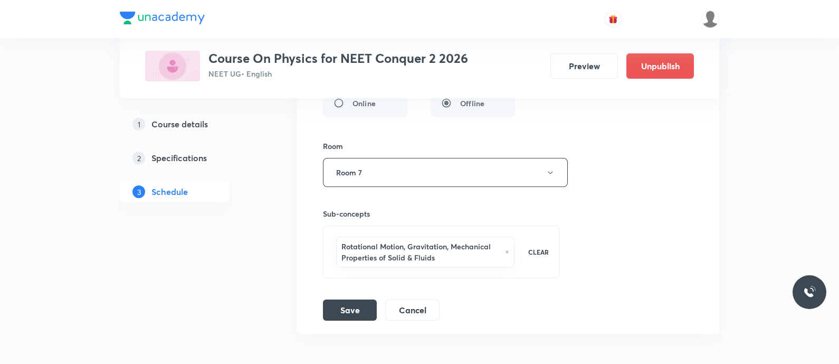
scroll to position [5050, 0]
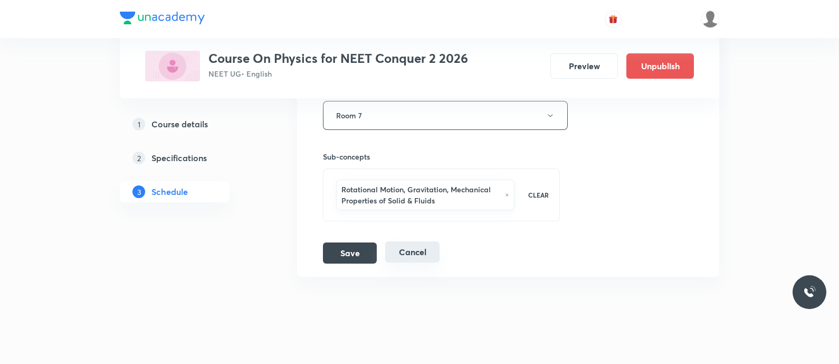
click at [420, 243] on button "Cancel" at bounding box center [412, 251] width 54 height 21
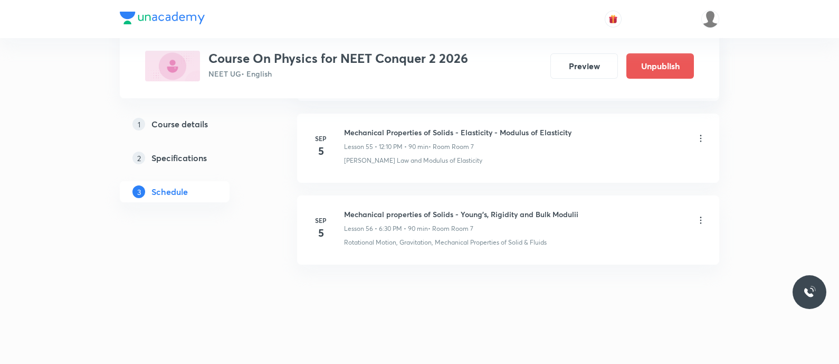
scroll to position [4567, 0]
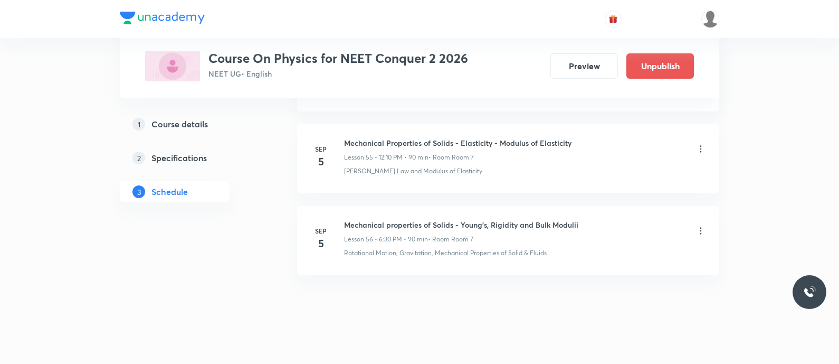
click at [451, 219] on h6 "Mechanical properties of Solids - Young's, Rigidity and Bulk Modulii" at bounding box center [461, 224] width 234 height 11
copy h6 "Mechanical properties of Solids - Young's, Rigidity and Bulk Modulii"
click at [698, 225] on icon at bounding box center [701, 230] width 11 height 11
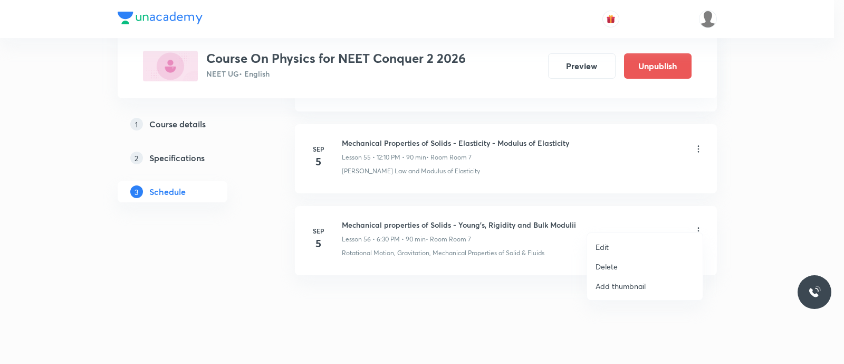
click at [598, 266] on p "Delete" at bounding box center [607, 266] width 22 height 11
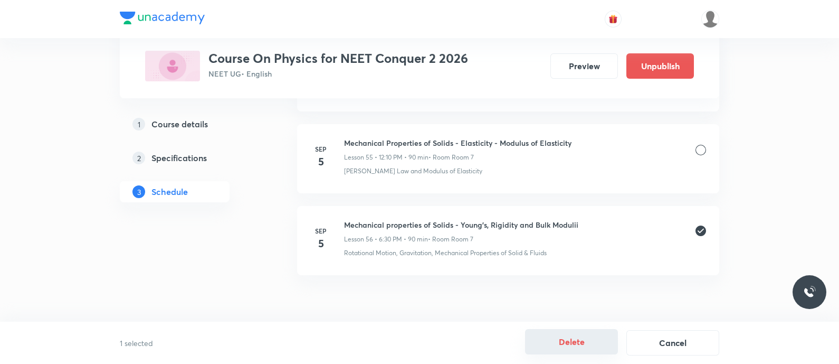
click at [573, 347] on button "Delete" at bounding box center [571, 341] width 93 height 25
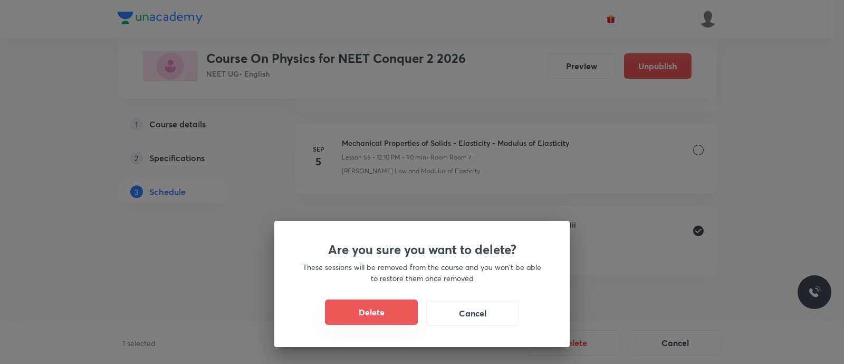
click at [367, 309] on button "Delete" at bounding box center [371, 311] width 93 height 25
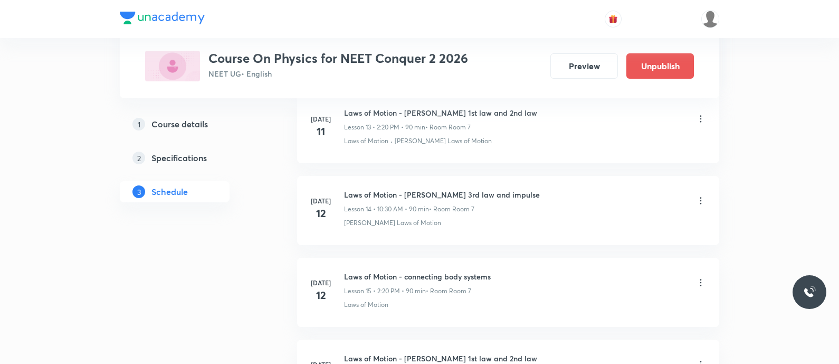
scroll to position [868, 0]
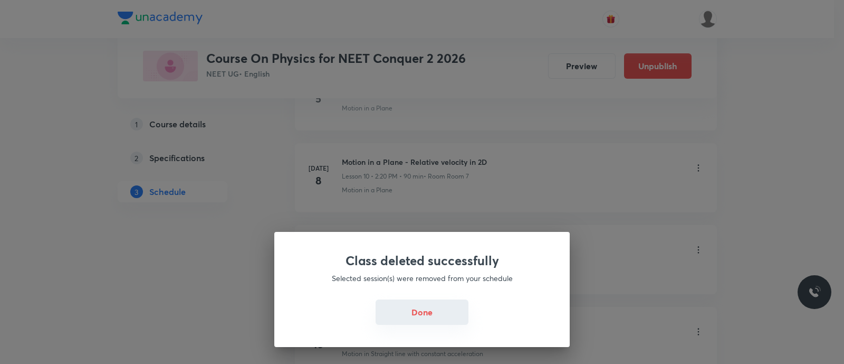
click at [416, 314] on button "Done" at bounding box center [422, 311] width 93 height 25
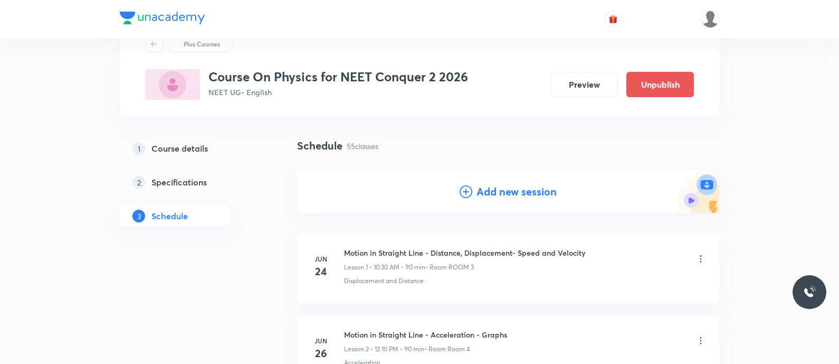
scroll to position [0, 0]
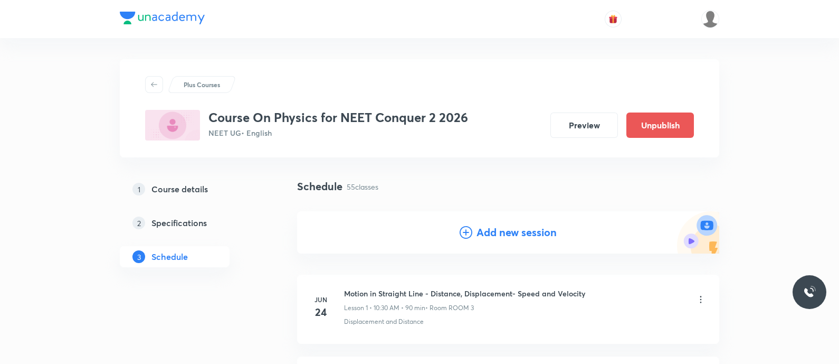
click at [470, 236] on icon at bounding box center [466, 232] width 13 height 13
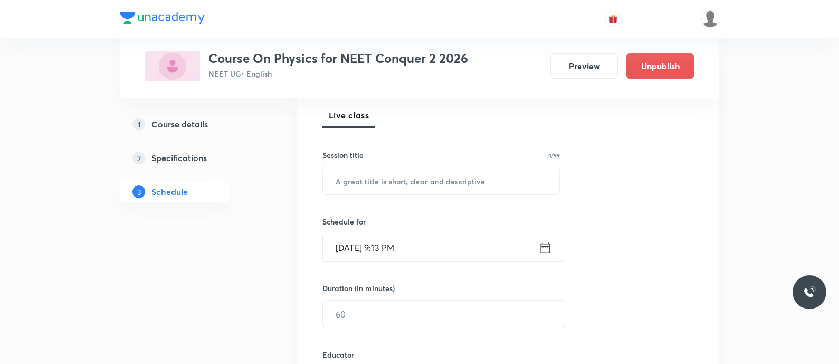
scroll to position [154, 0]
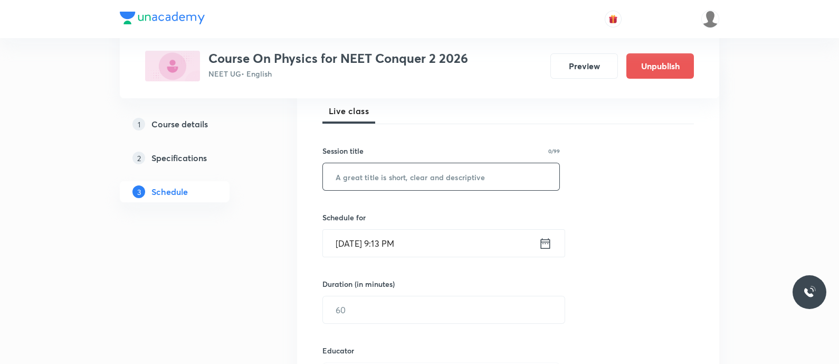
click at [423, 172] on input "text" at bounding box center [441, 176] width 236 height 27
paste input "Mechanical properties of Solids - Young's, Rigidity and Bulk Modulii"
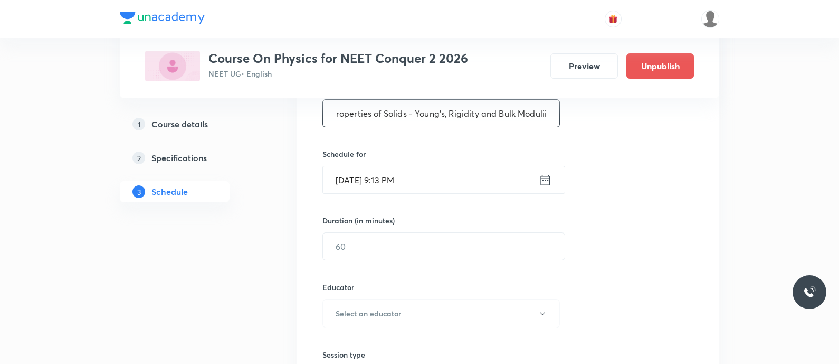
scroll to position [218, 0]
click at [406, 116] on input "Mechanical properties of Solids - Young's, Rigidity and Bulk Modulii" at bounding box center [441, 112] width 236 height 27
type input "Mechanical properties of Solids - Young's, Rigidity and Bulk Modulii"
click at [538, 183] on input "[DATE] 9:13 PM" at bounding box center [431, 178] width 216 height 27
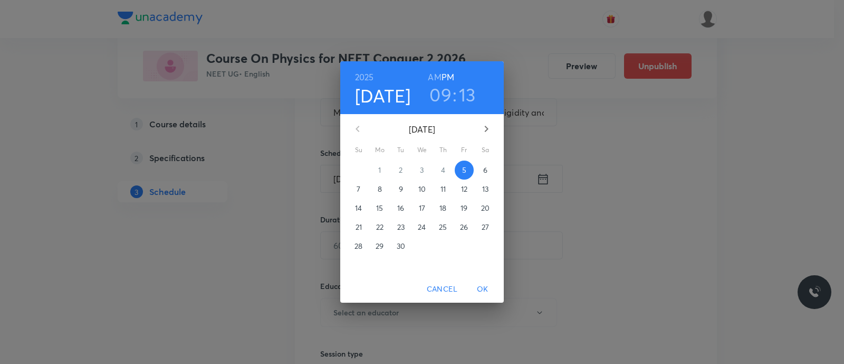
click at [485, 173] on p "6" at bounding box center [485, 170] width 4 height 11
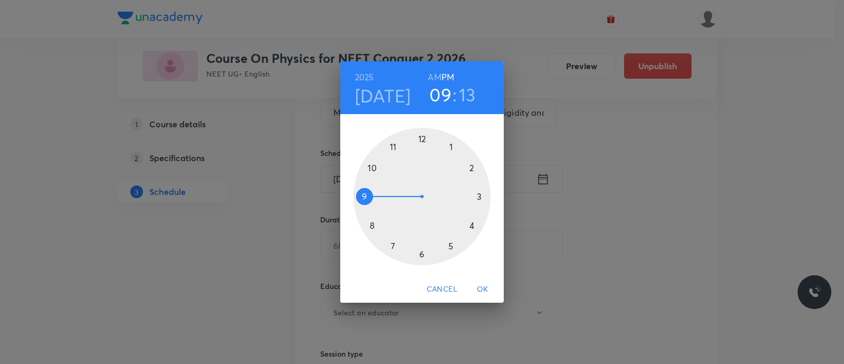
click at [393, 243] on div at bounding box center [422, 196] width 137 height 137
click at [443, 92] on h3 "07" at bounding box center [441, 94] width 21 height 22
click at [470, 170] on div at bounding box center [422, 196] width 137 height 137
click at [470, 225] on div at bounding box center [422, 196] width 137 height 137
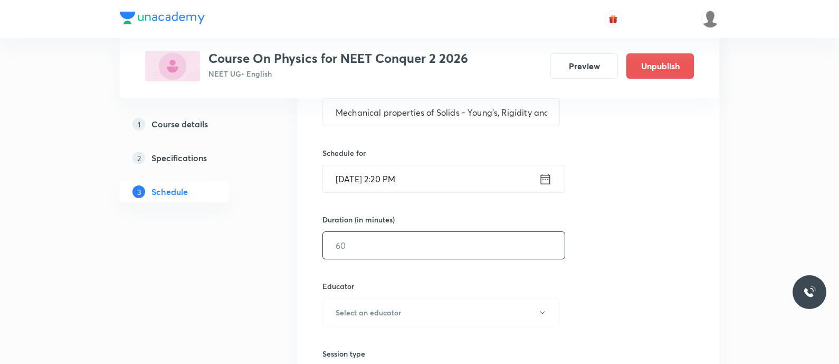
click at [419, 242] on input "text" at bounding box center [444, 245] width 242 height 27
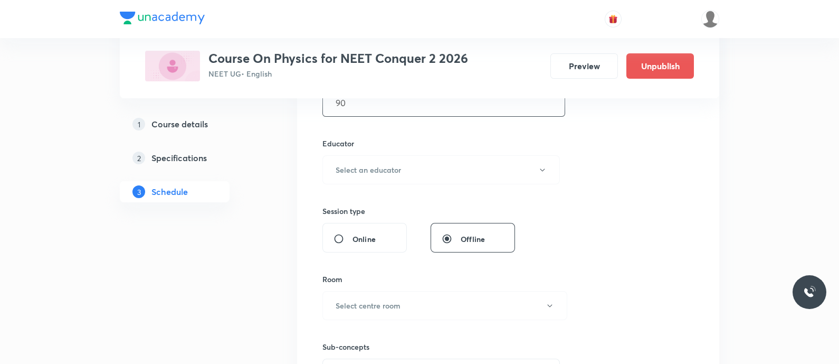
scroll to position [363, 0]
type input "90"
click at [374, 172] on h6 "Select an educator" at bounding box center [368, 168] width 65 height 11
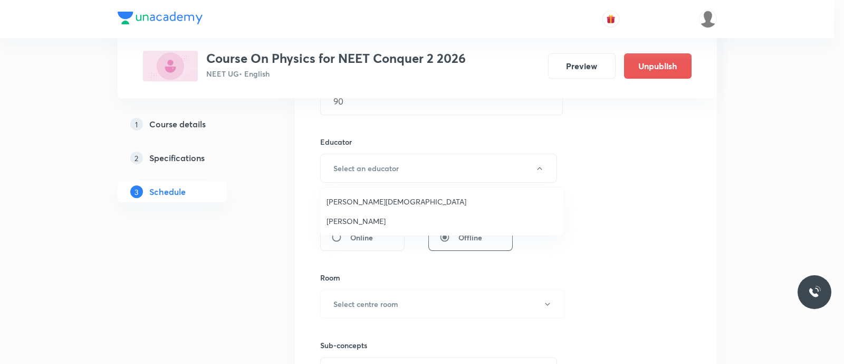
click at [349, 220] on span "[PERSON_NAME]" at bounding box center [442, 220] width 231 height 11
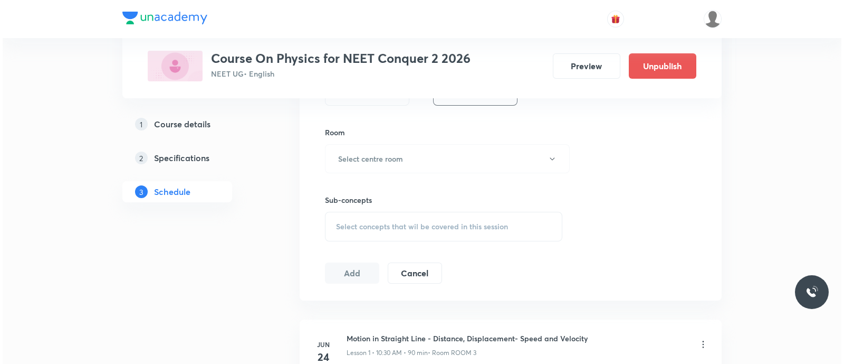
scroll to position [509, 0]
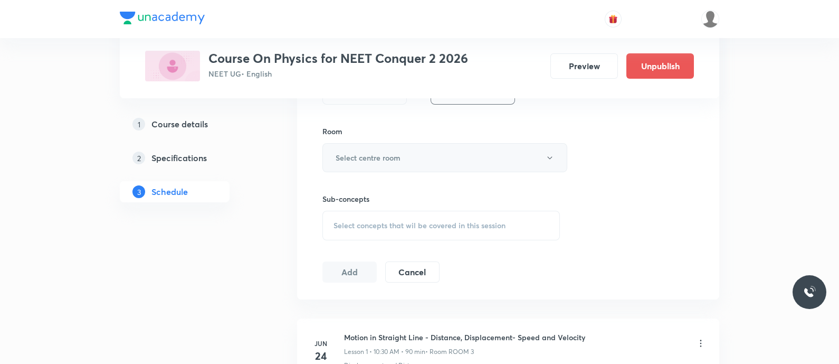
click at [385, 156] on h6 "Select centre room" at bounding box center [368, 157] width 65 height 11
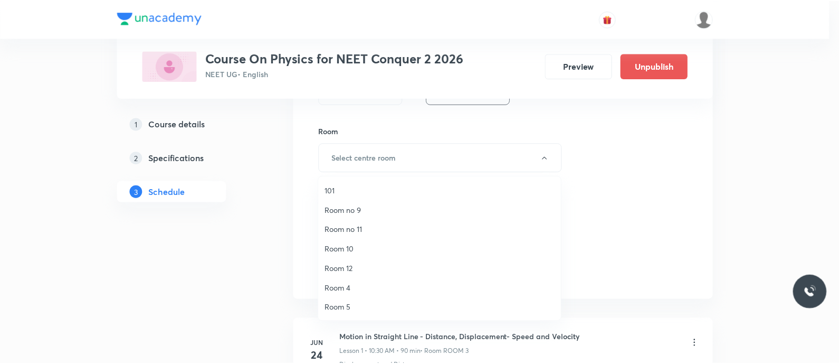
scroll to position [137, 0]
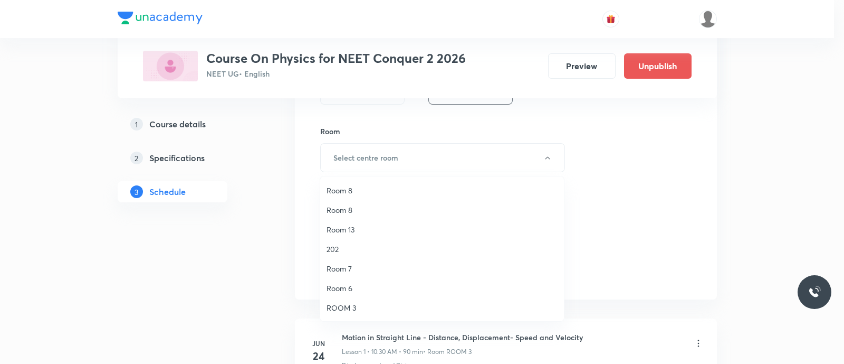
click at [346, 270] on span "Room 7" at bounding box center [442, 268] width 231 height 11
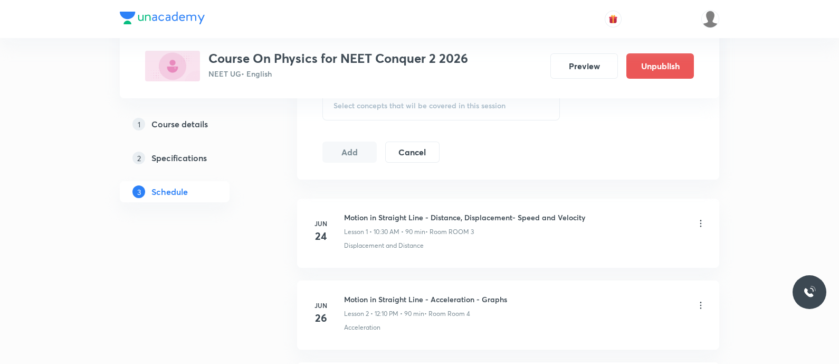
scroll to position [629, 0]
click at [374, 104] on span "Select concepts that wil be covered in this session" at bounding box center [420, 105] width 172 height 8
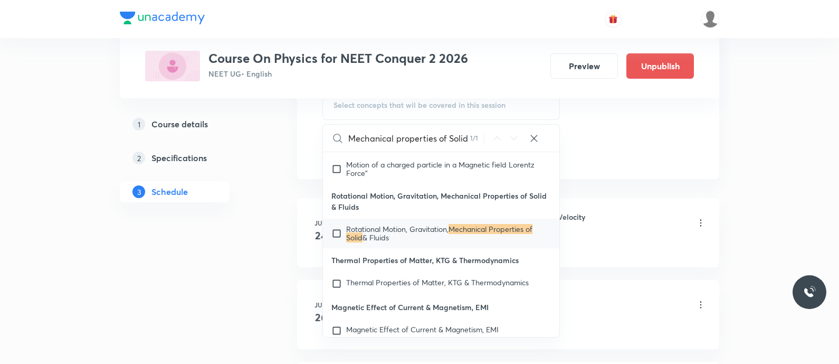
scroll to position [30586, 0]
type input "Mechanical properties of Solid"
click at [348, 241] on mark "Mechanical Properties of Solid" at bounding box center [439, 232] width 186 height 18
checkbox input "true"
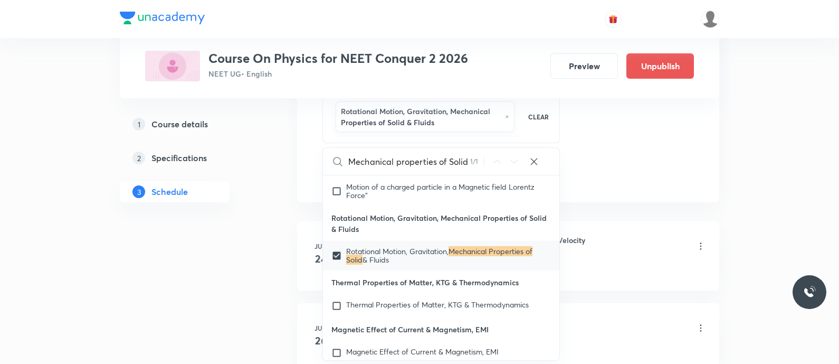
drag, startPoint x: 193, startPoint y: 283, endPoint x: 241, endPoint y: 290, distance: 48.0
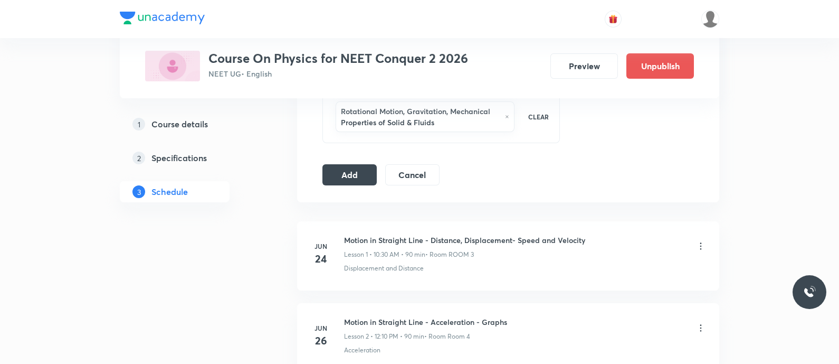
click at [352, 174] on button "Add" at bounding box center [349, 173] width 54 height 21
